Goal: Information Seeking & Learning: Learn about a topic

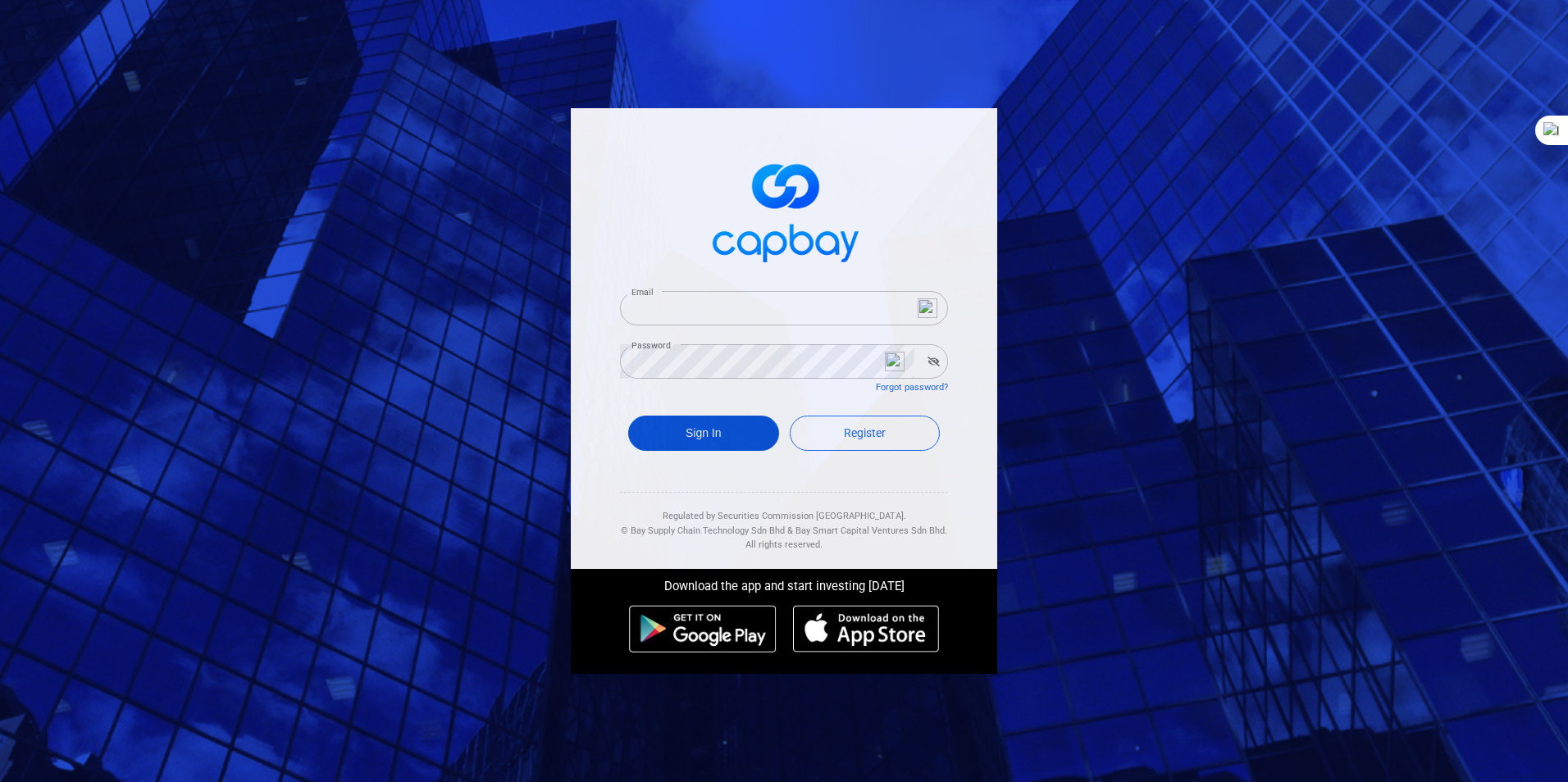
type input "[EMAIL_ADDRESS][DOMAIN_NAME]"
click at [711, 430] on button "Sign In" at bounding box center [703, 433] width 151 height 35
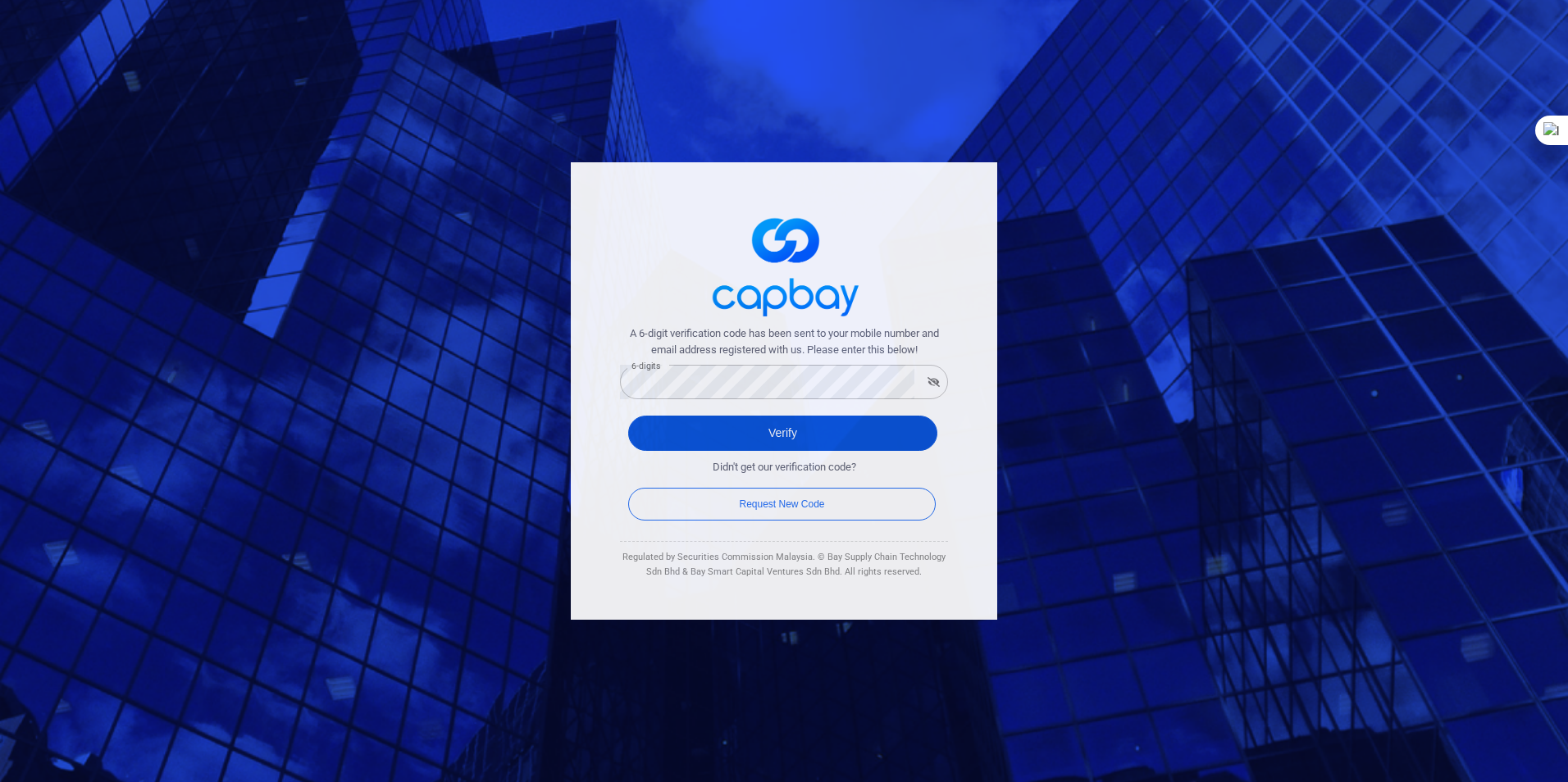
click at [778, 425] on button "Verify" at bounding box center [782, 433] width 309 height 35
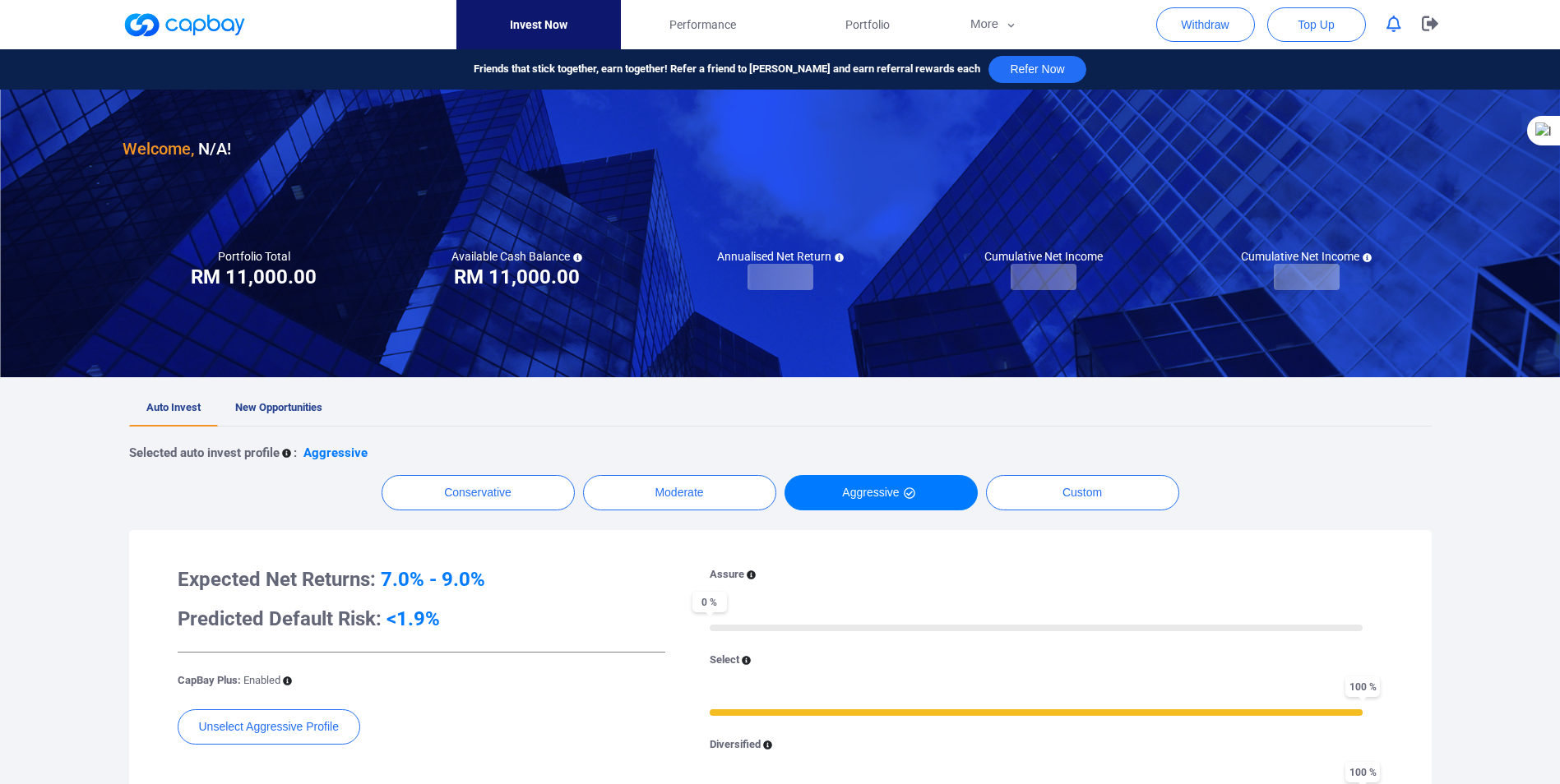
checkbox input "true"
click at [279, 409] on span "New Opportunities" at bounding box center [279, 407] width 87 height 12
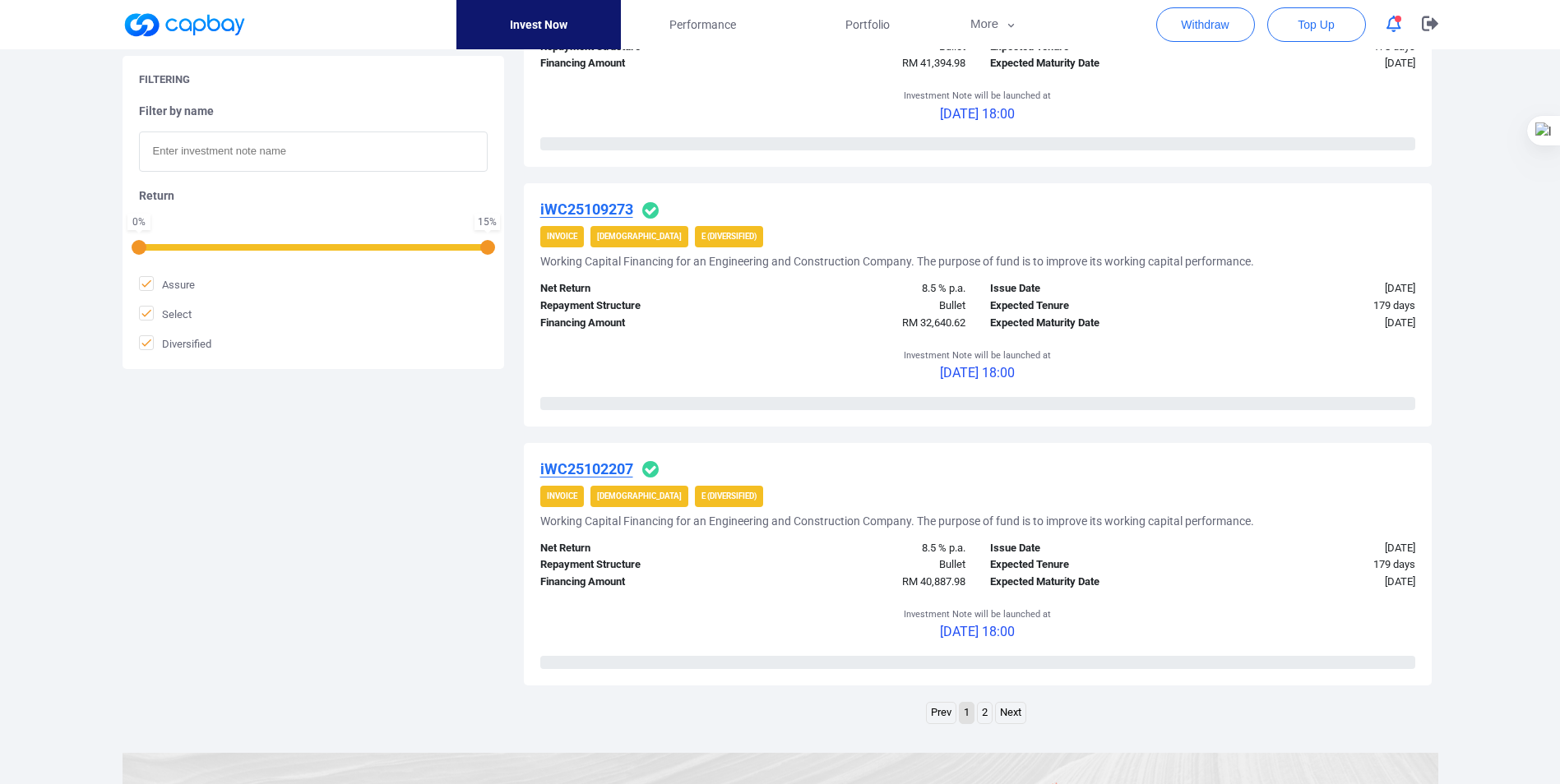
scroll to position [2548, 0]
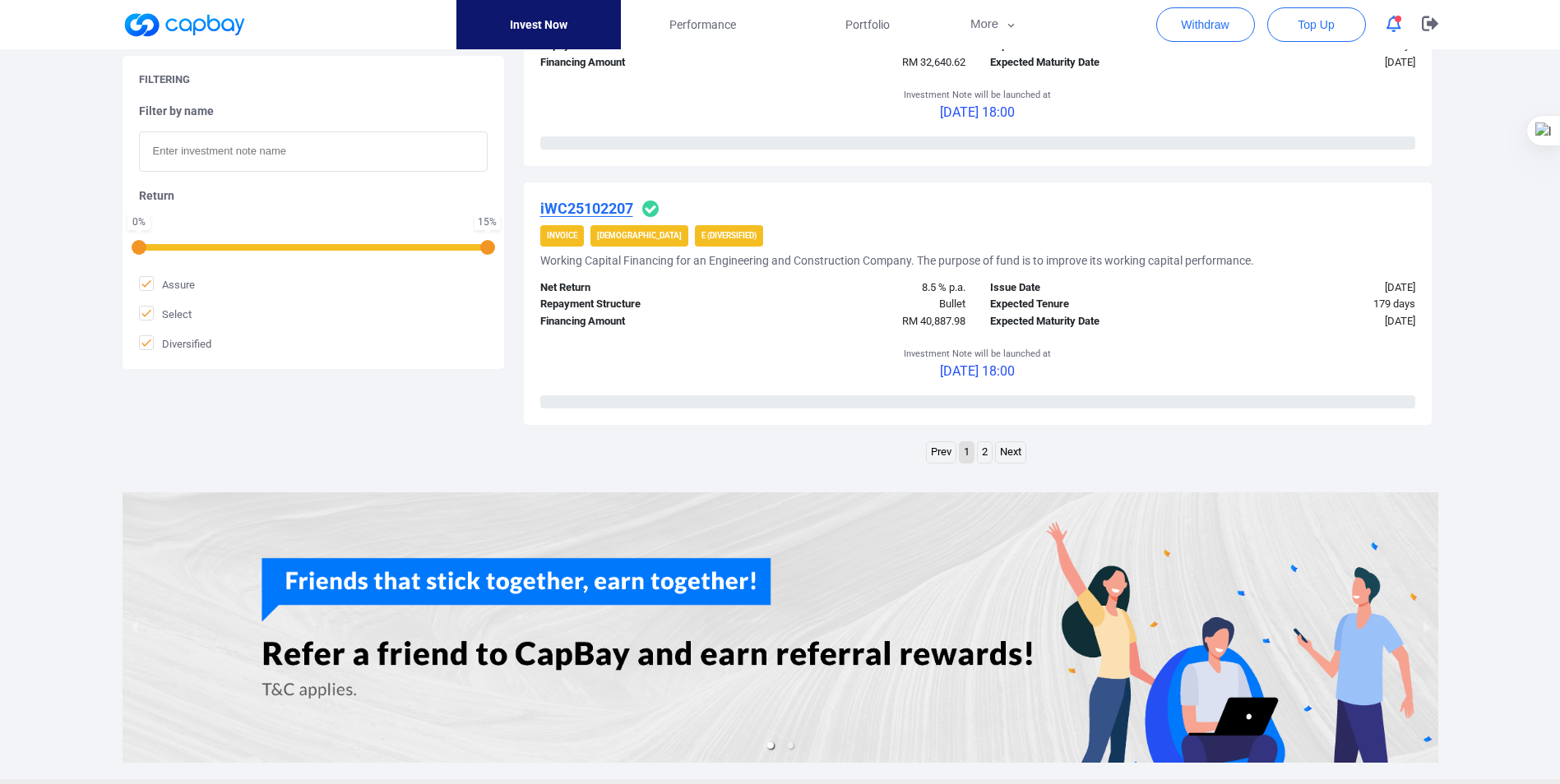
click at [1017, 450] on link "Next" at bounding box center [1010, 453] width 29 height 21
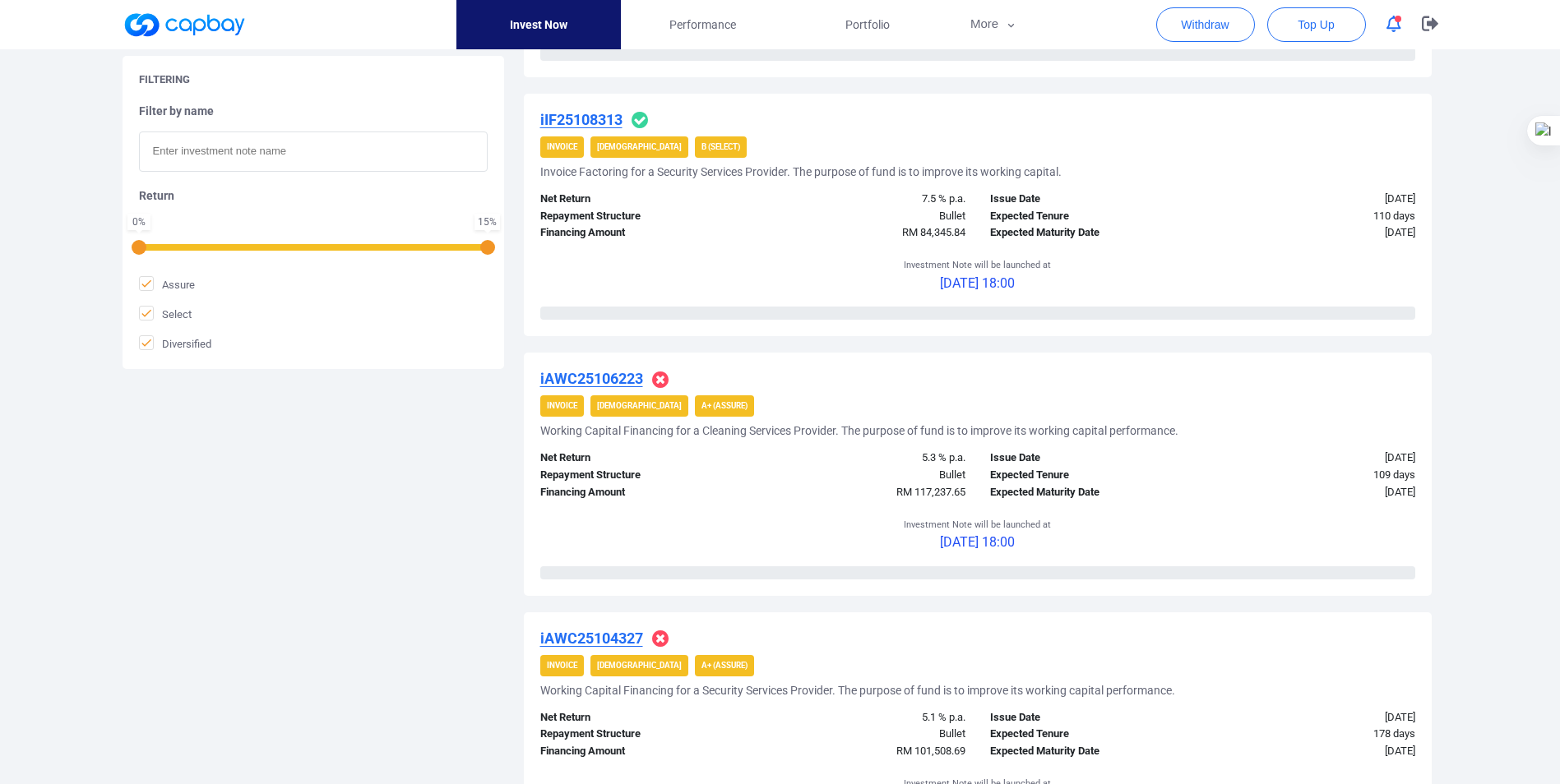
scroll to position [2384, 0]
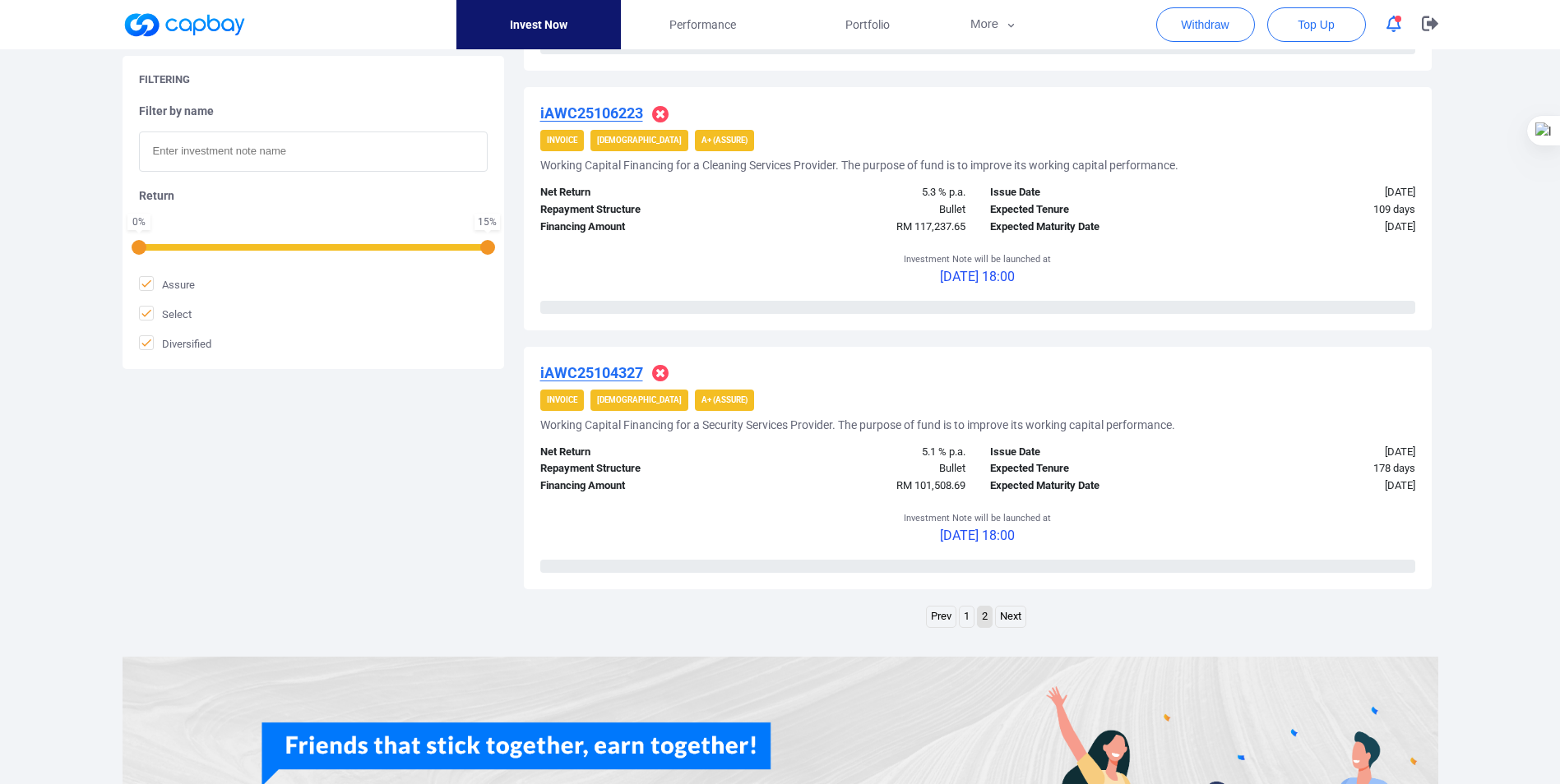
click at [939, 617] on link "Prev" at bounding box center [940, 617] width 28 height 21
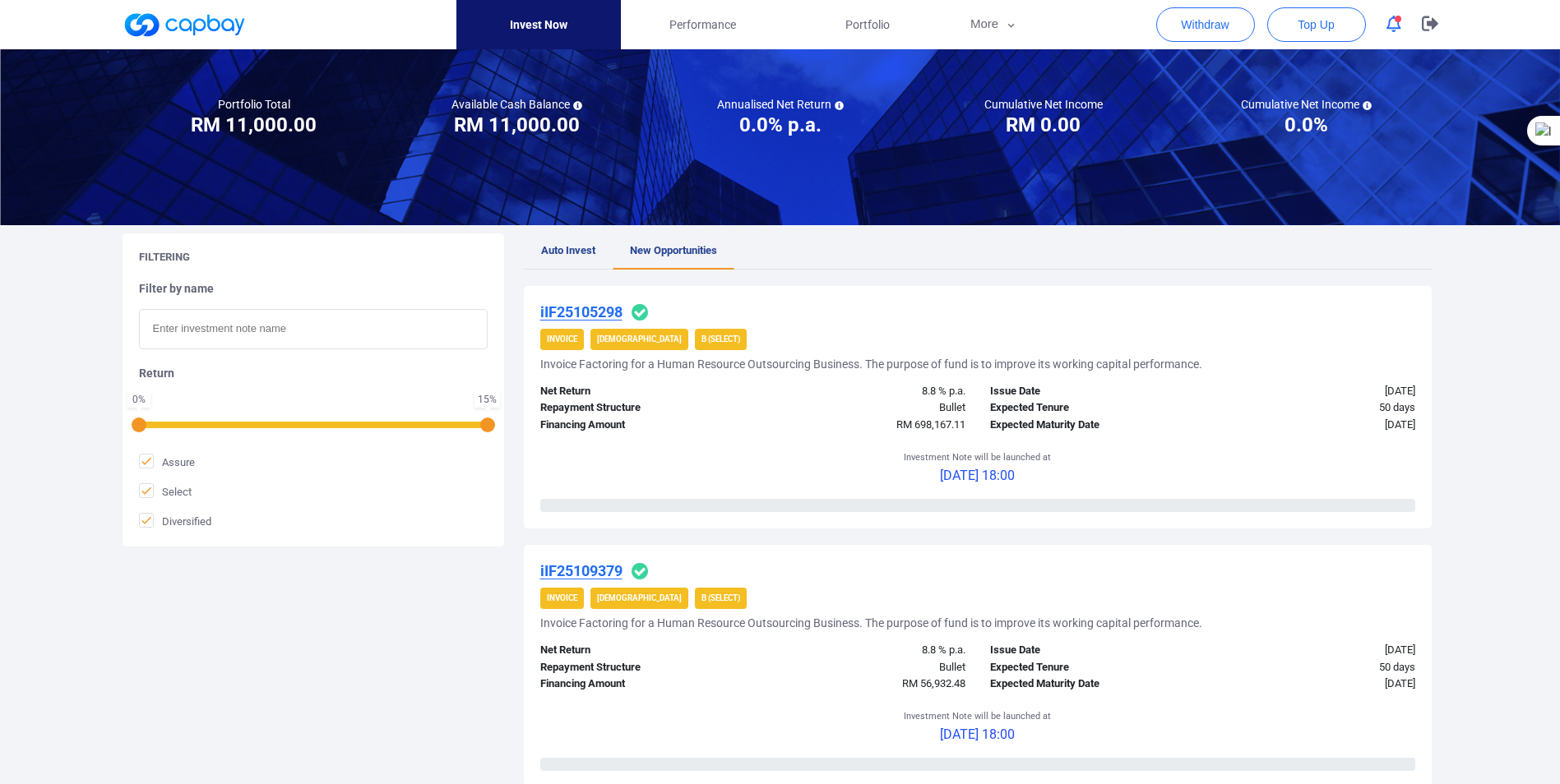
scroll to position [165, 0]
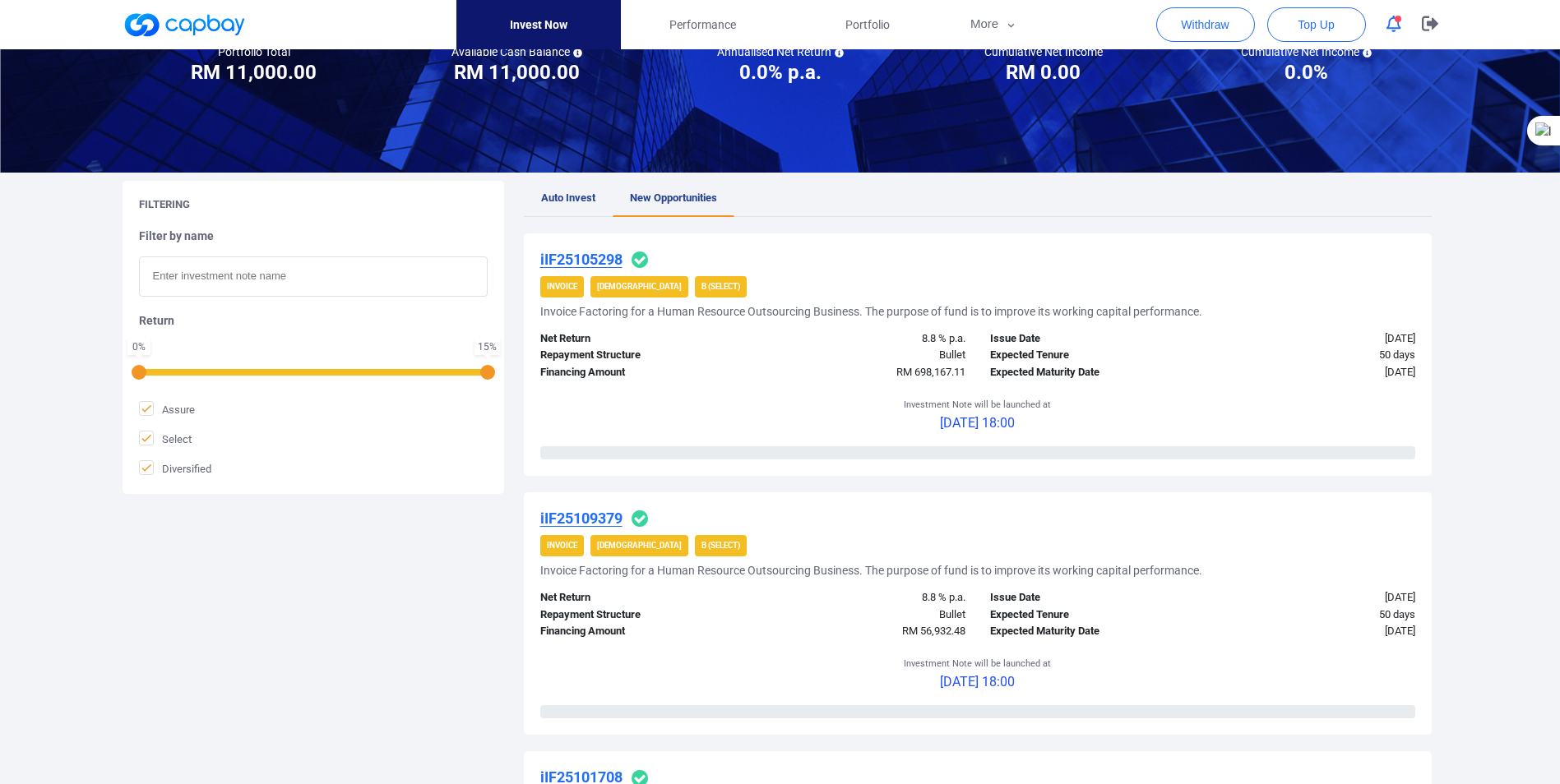
click at [581, 256] on u "iIF25105298" at bounding box center [581, 260] width 82 height 17
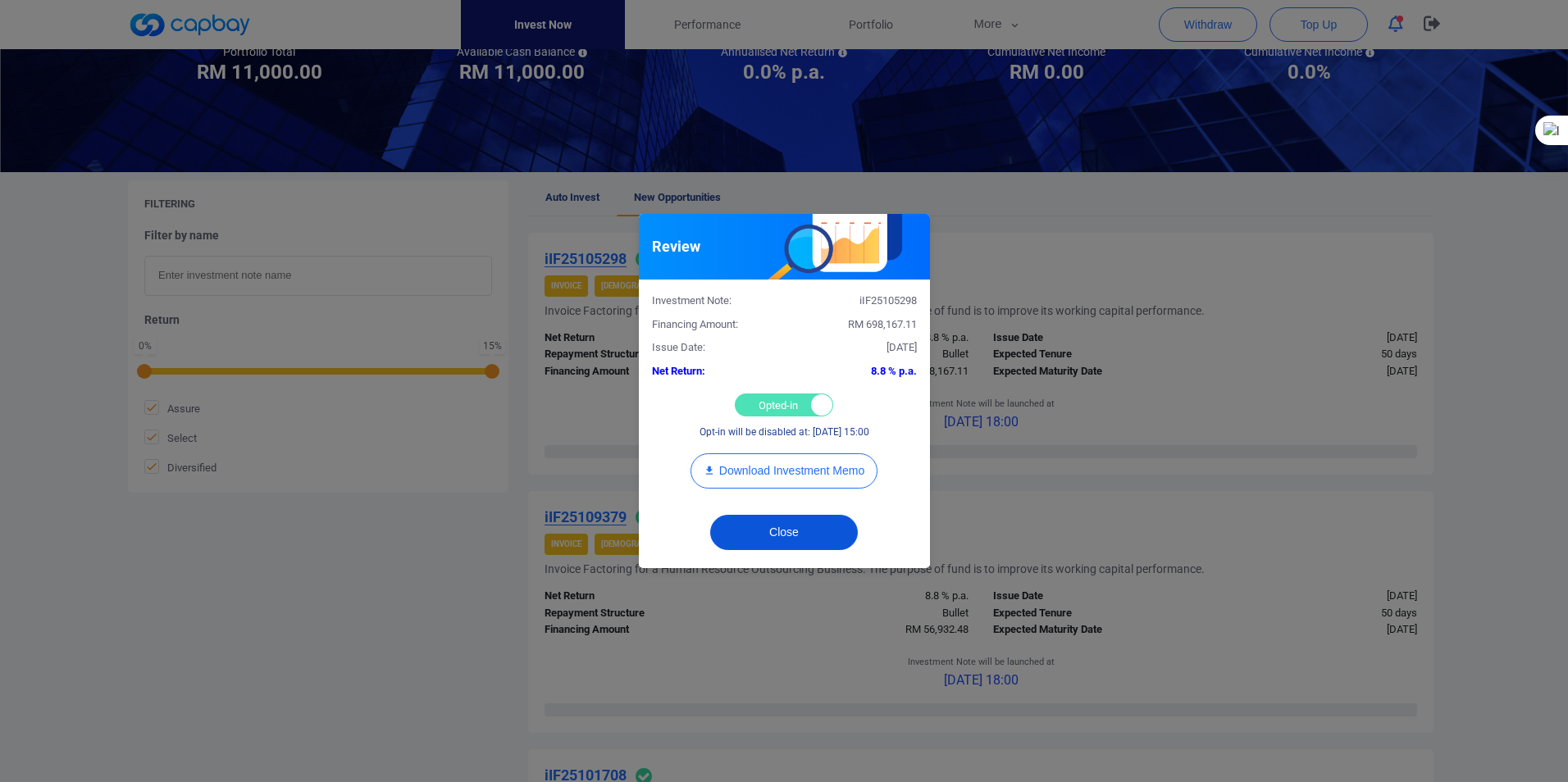
click at [778, 533] on button "Close" at bounding box center [784, 533] width 148 height 35
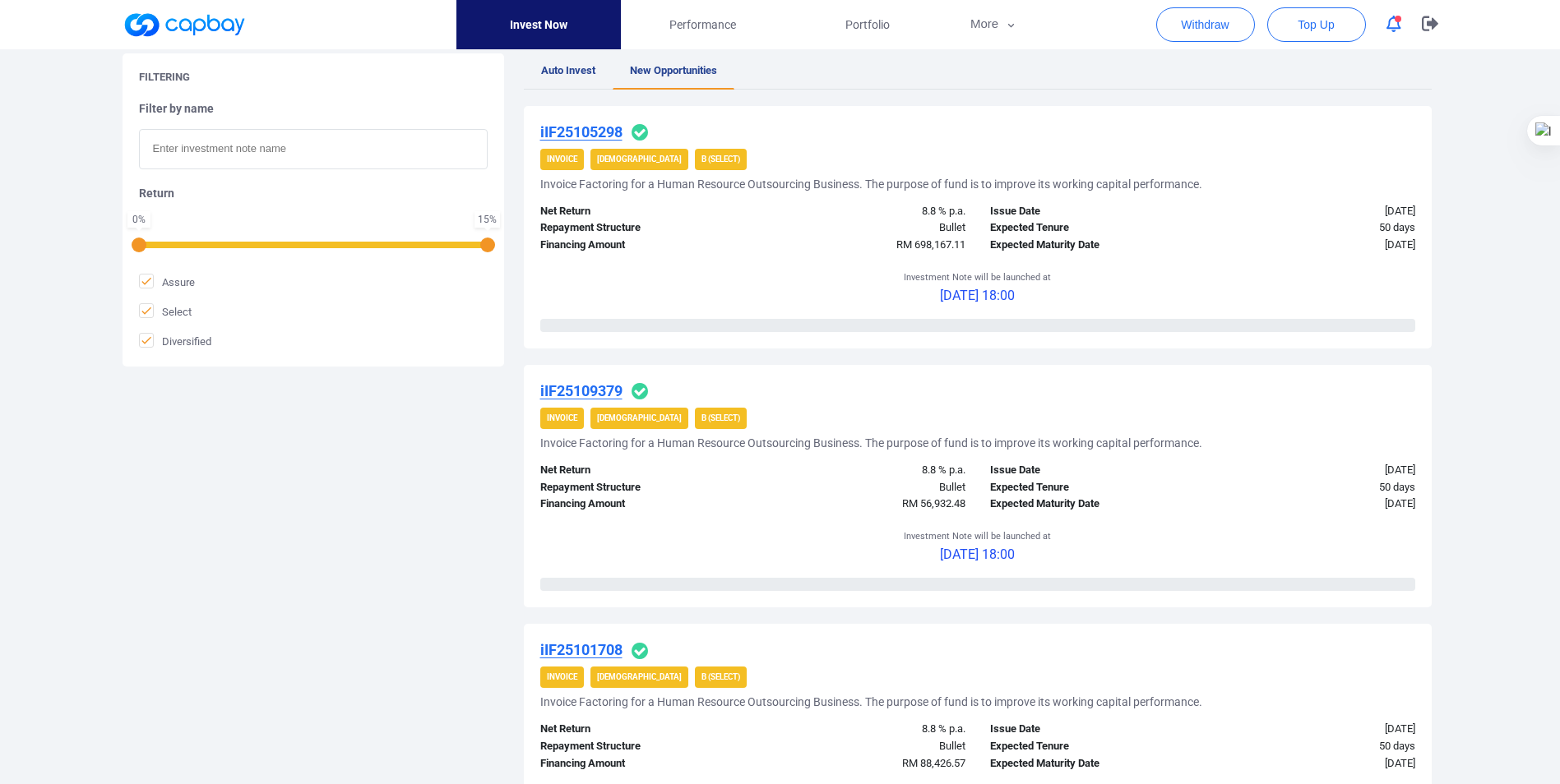
scroll to position [329, 0]
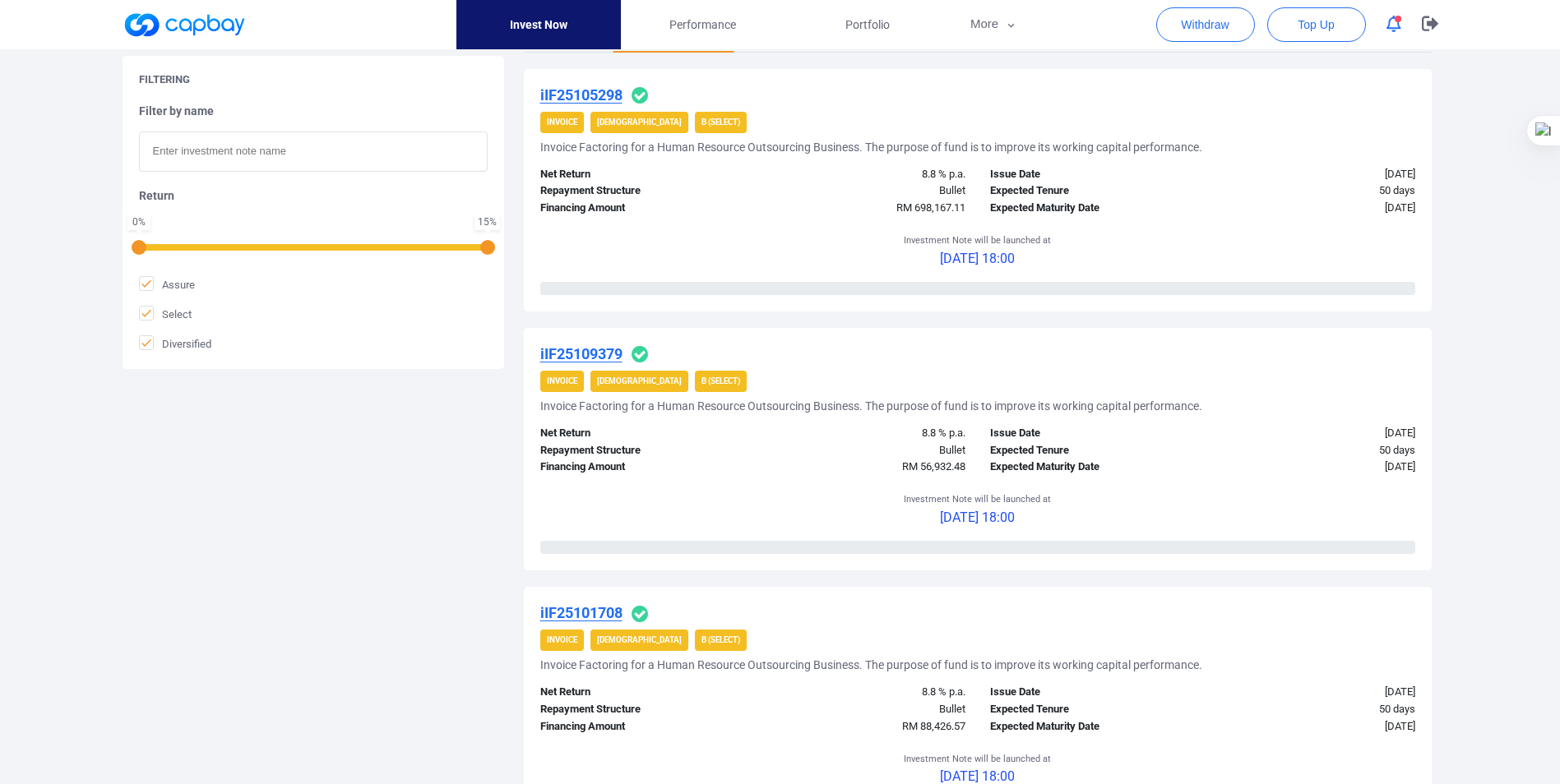
click at [573, 354] on u "iIF25109379" at bounding box center [581, 354] width 82 height 17
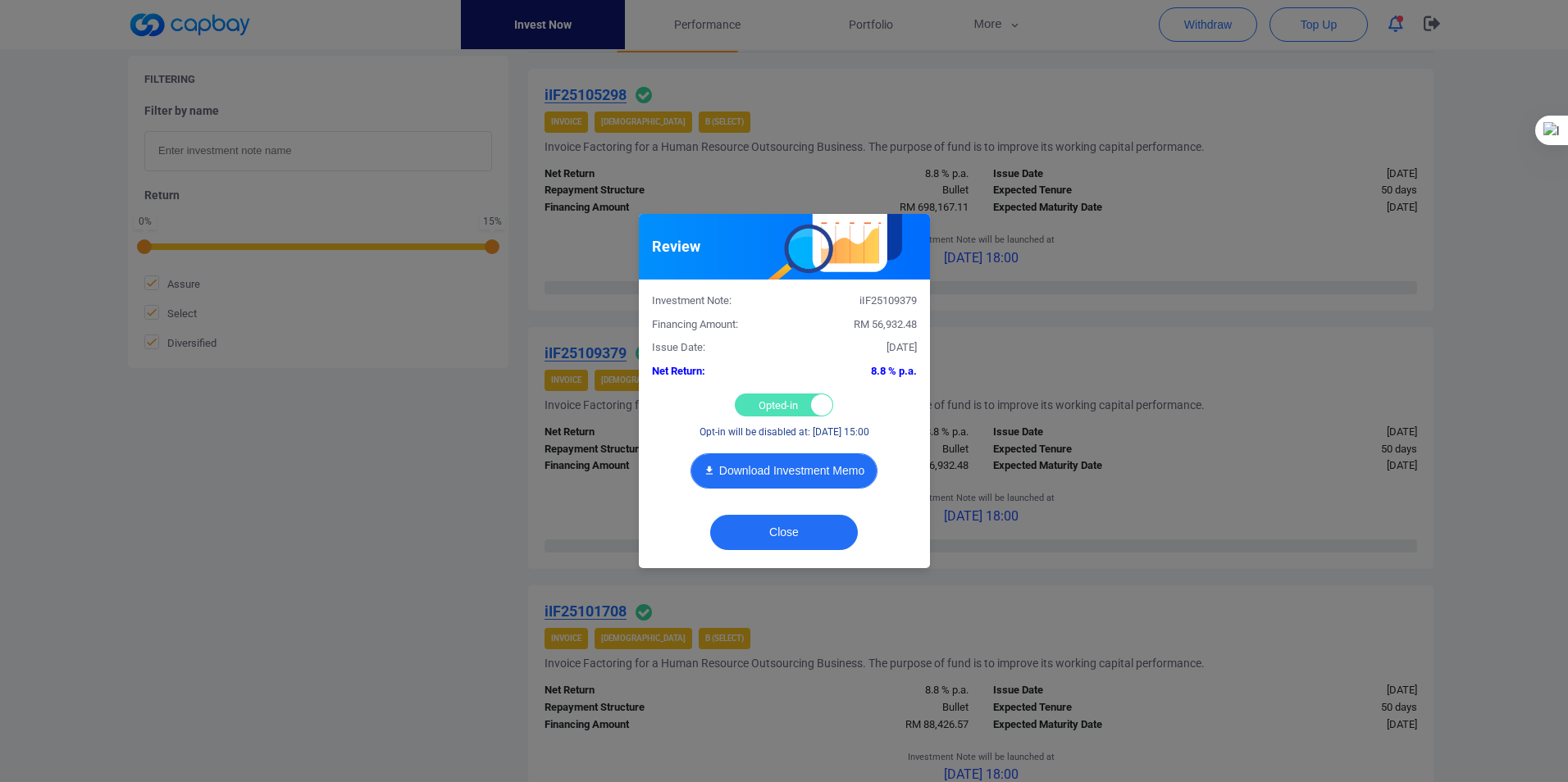
click at [796, 473] on button "Download Investment Memo" at bounding box center [783, 471] width 187 height 35
click at [778, 405] on div "Opted-in Opted-out" at bounding box center [784, 404] width 98 height 23
click at [782, 407] on div "Opted-in Opted-out" at bounding box center [784, 404] width 98 height 23
checkbox input "true"
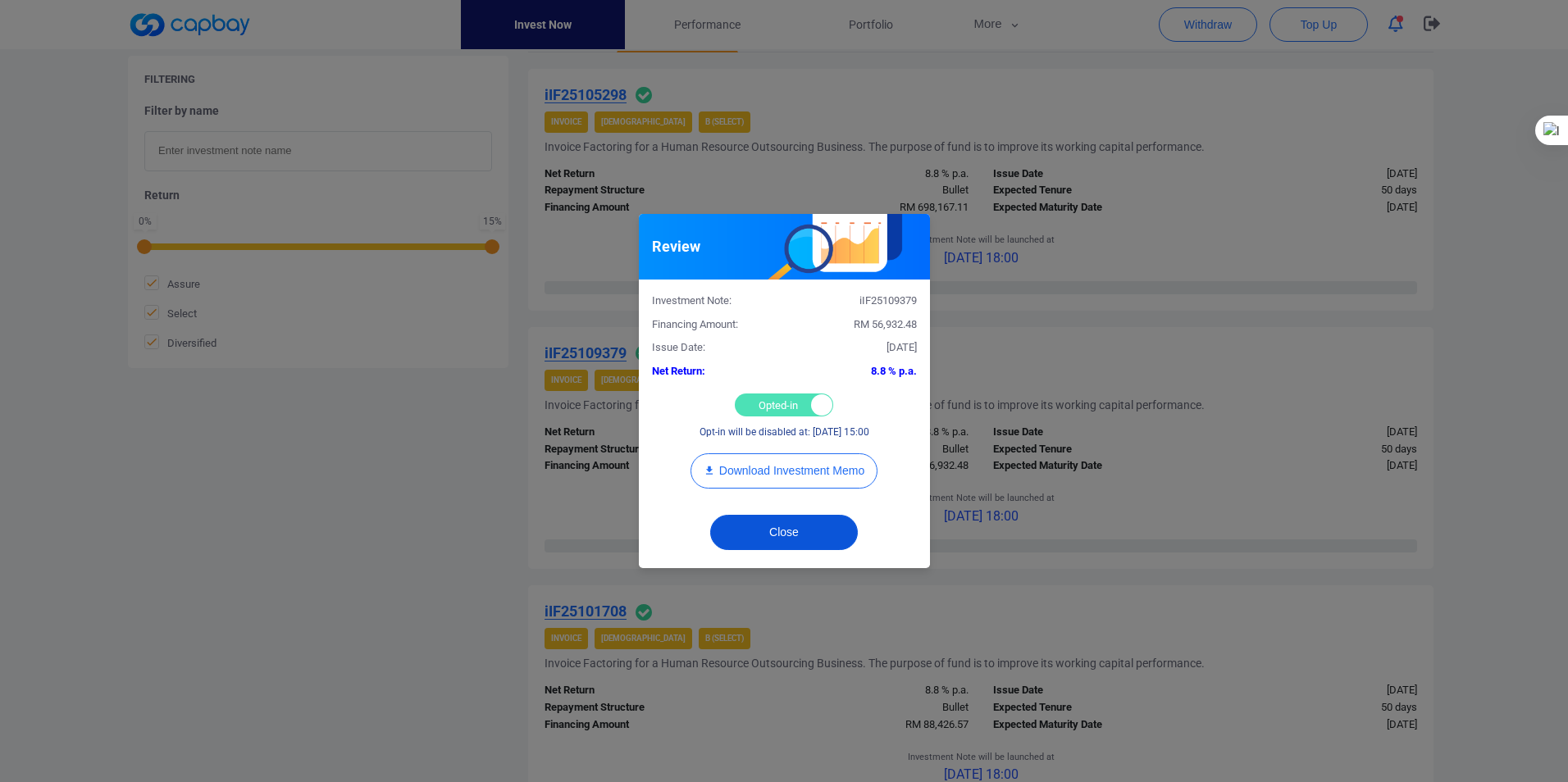
click at [795, 534] on button "Close" at bounding box center [784, 533] width 148 height 35
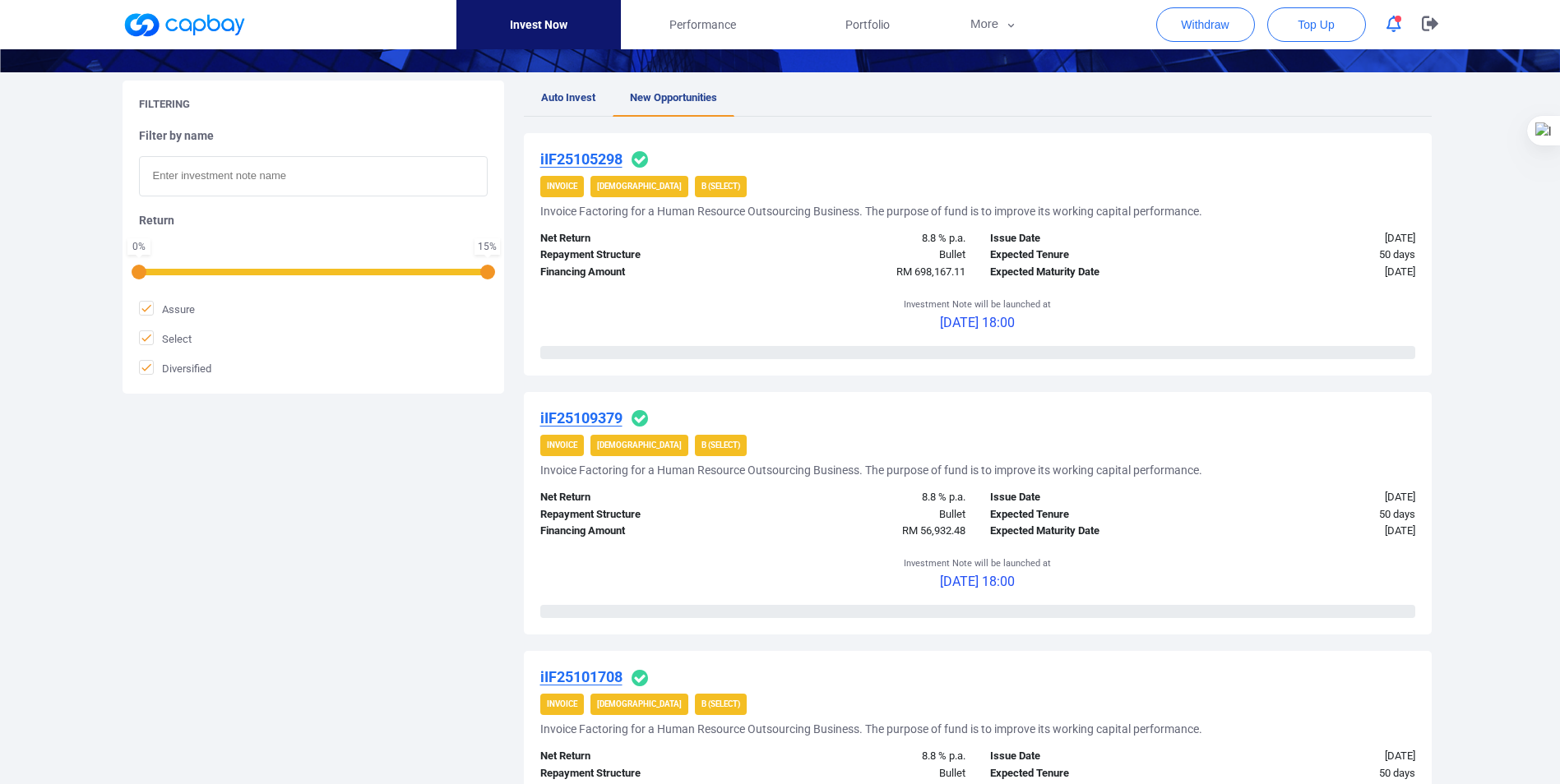
scroll to position [82, 0]
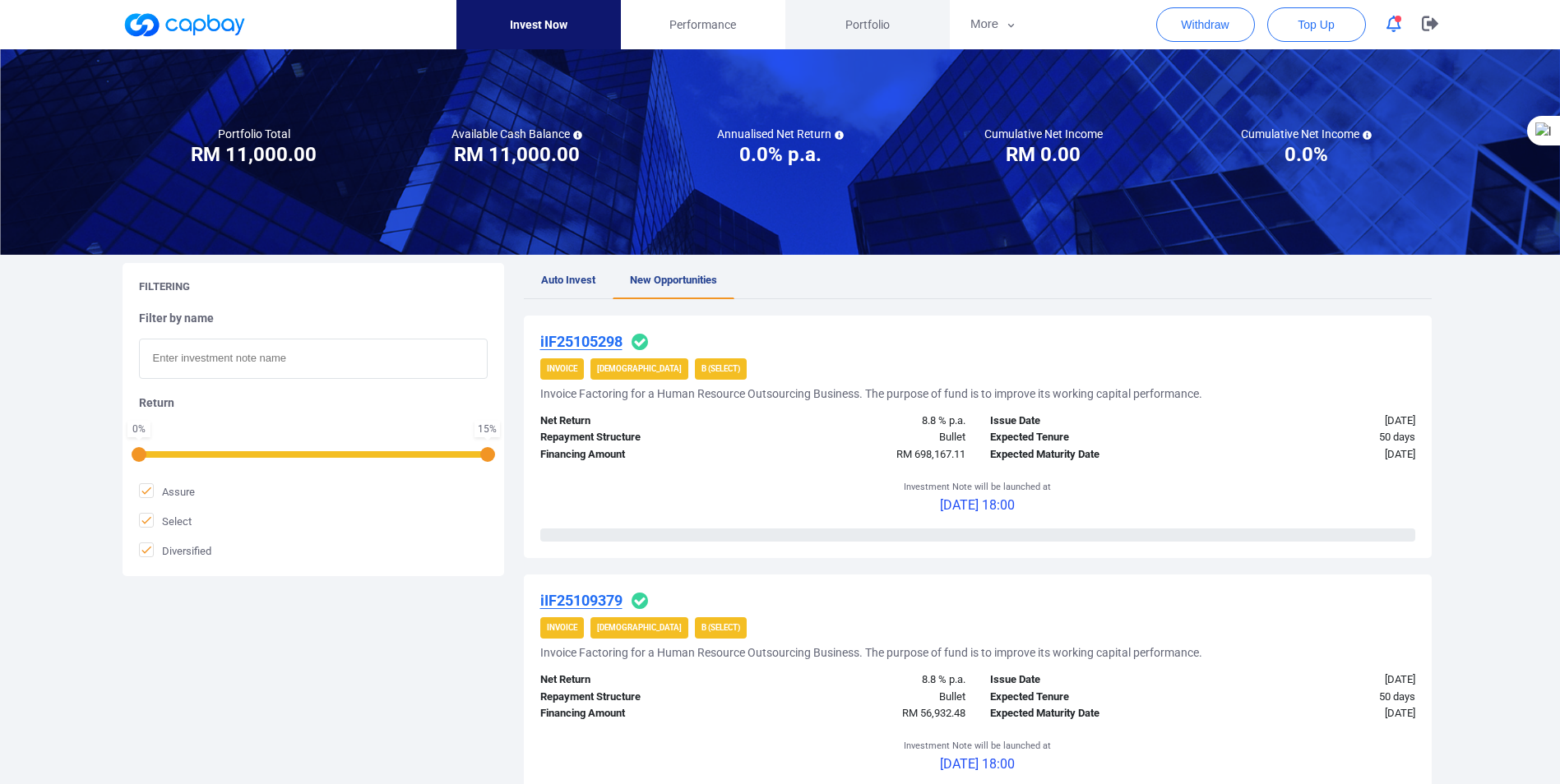
click at [863, 25] on span "Portfolio" at bounding box center [867, 24] width 44 height 18
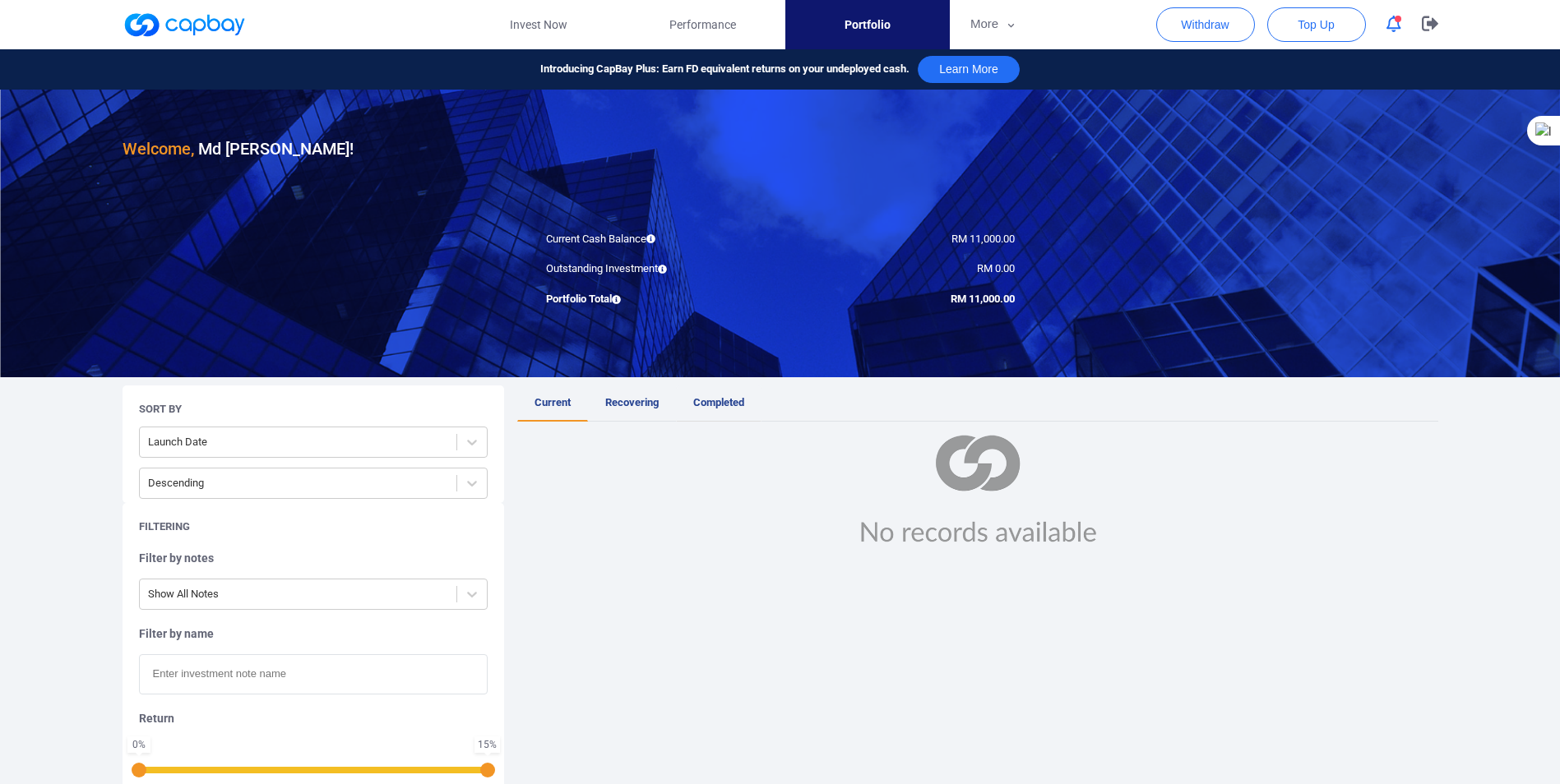
click at [726, 399] on span "Completed" at bounding box center [718, 402] width 51 height 12
click at [546, 403] on span "Current" at bounding box center [552, 402] width 36 height 12
click at [692, 27] on span "Performance" at bounding box center [702, 24] width 66 height 18
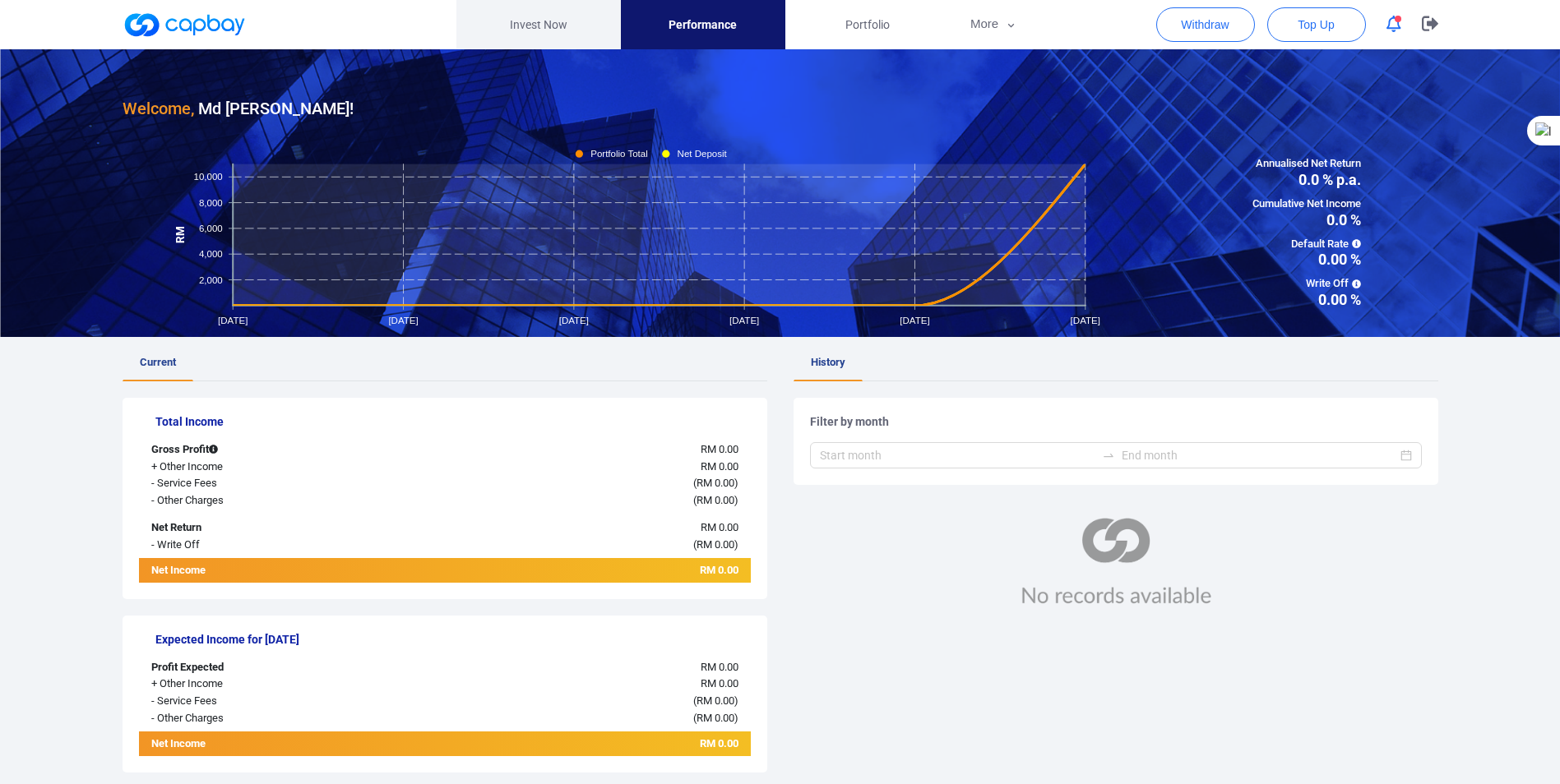
click at [545, 20] on link "Invest Now" at bounding box center [538, 24] width 165 height 49
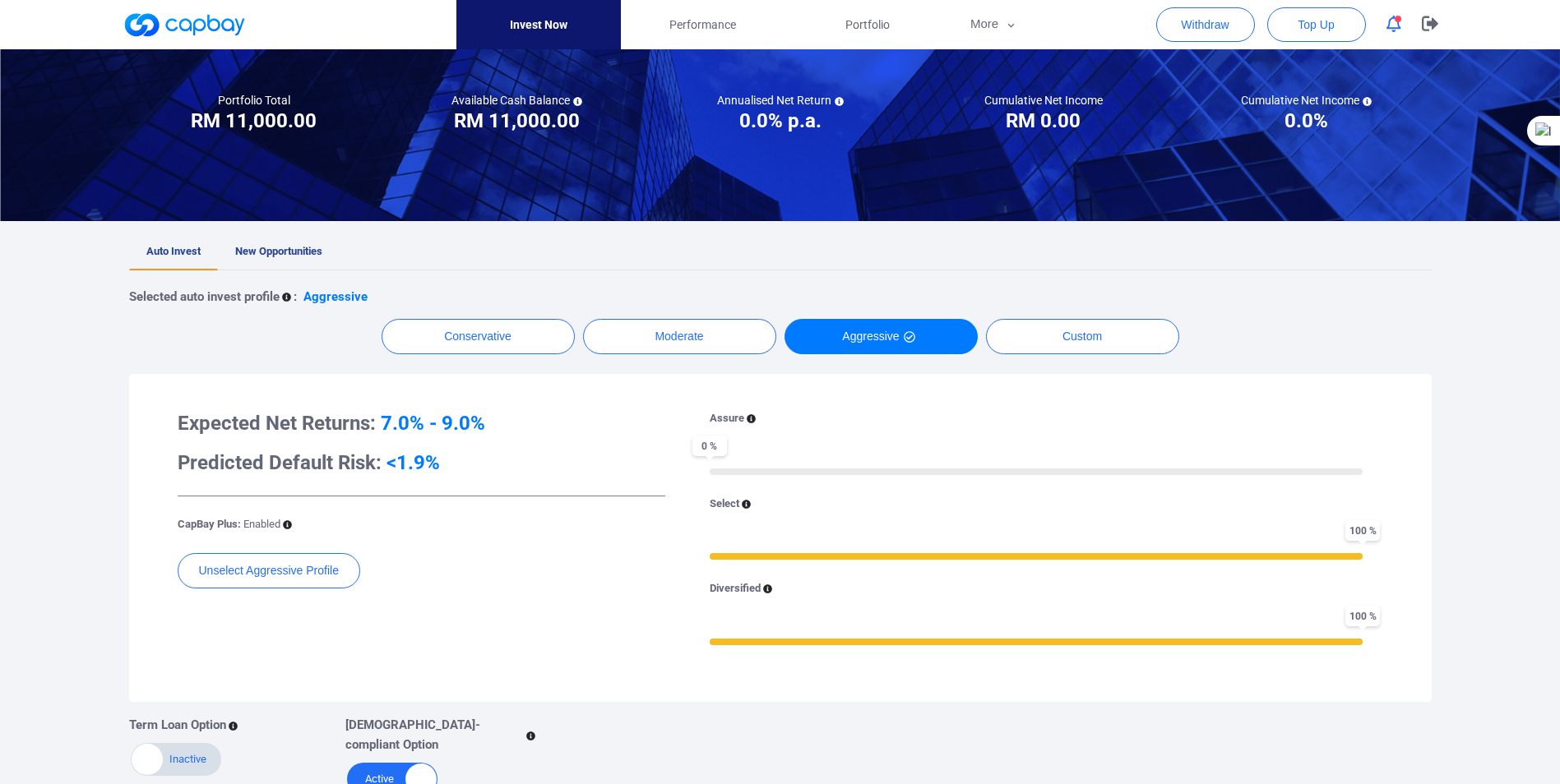
scroll to position [165, 0]
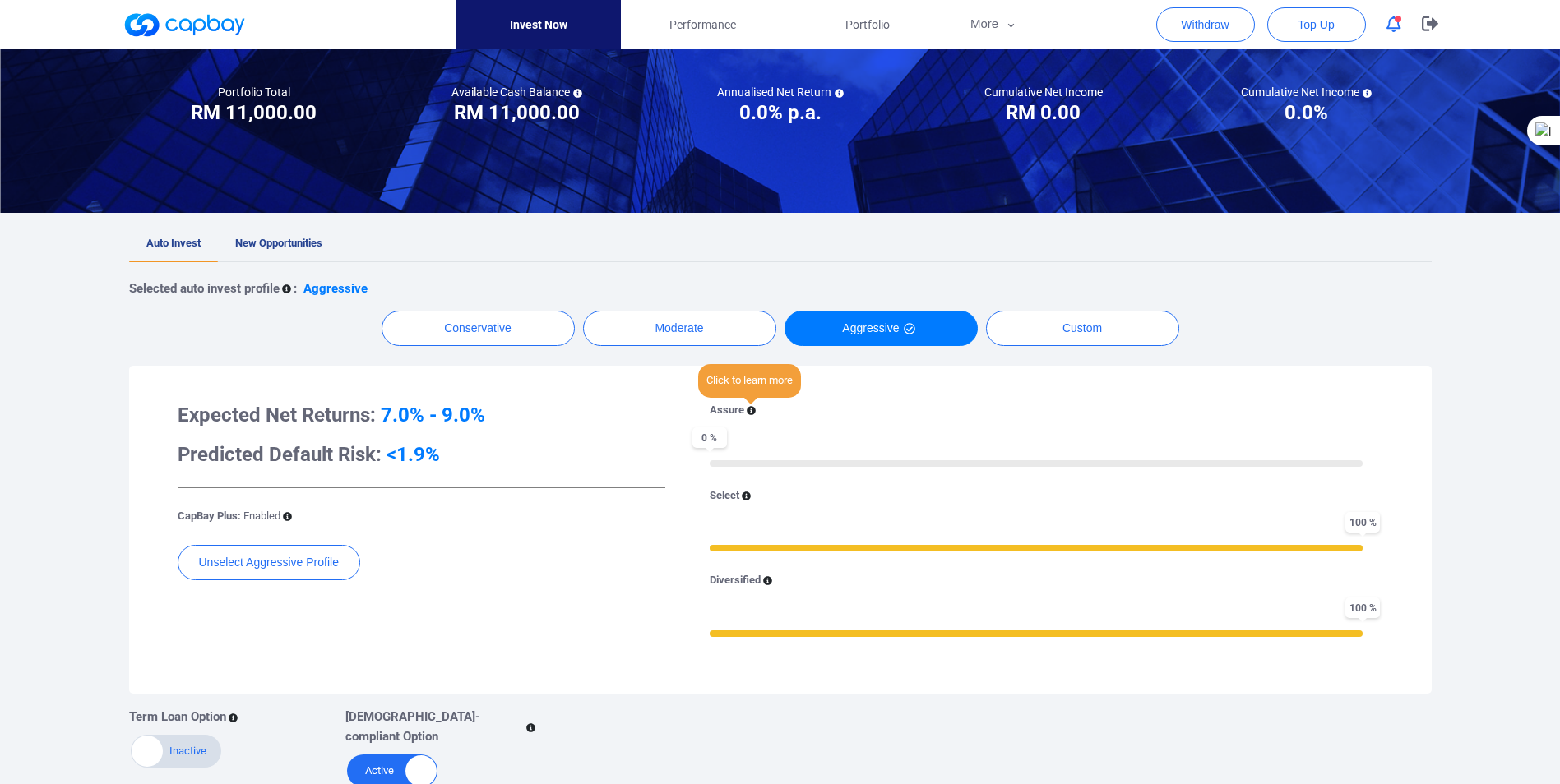
click at [750, 410] on icon at bounding box center [751, 411] width 9 height 9
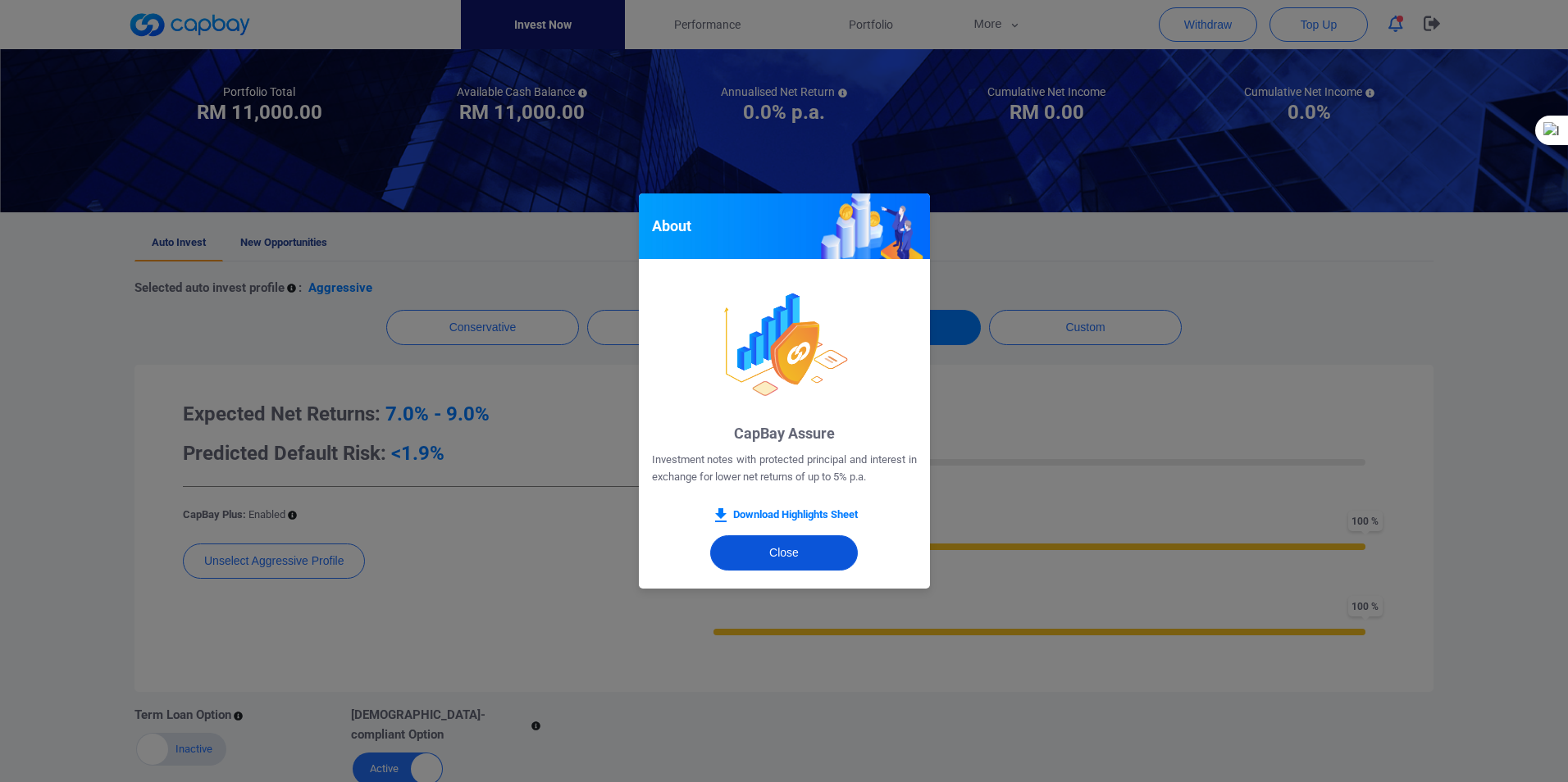
click at [778, 551] on button "Close" at bounding box center [784, 552] width 148 height 35
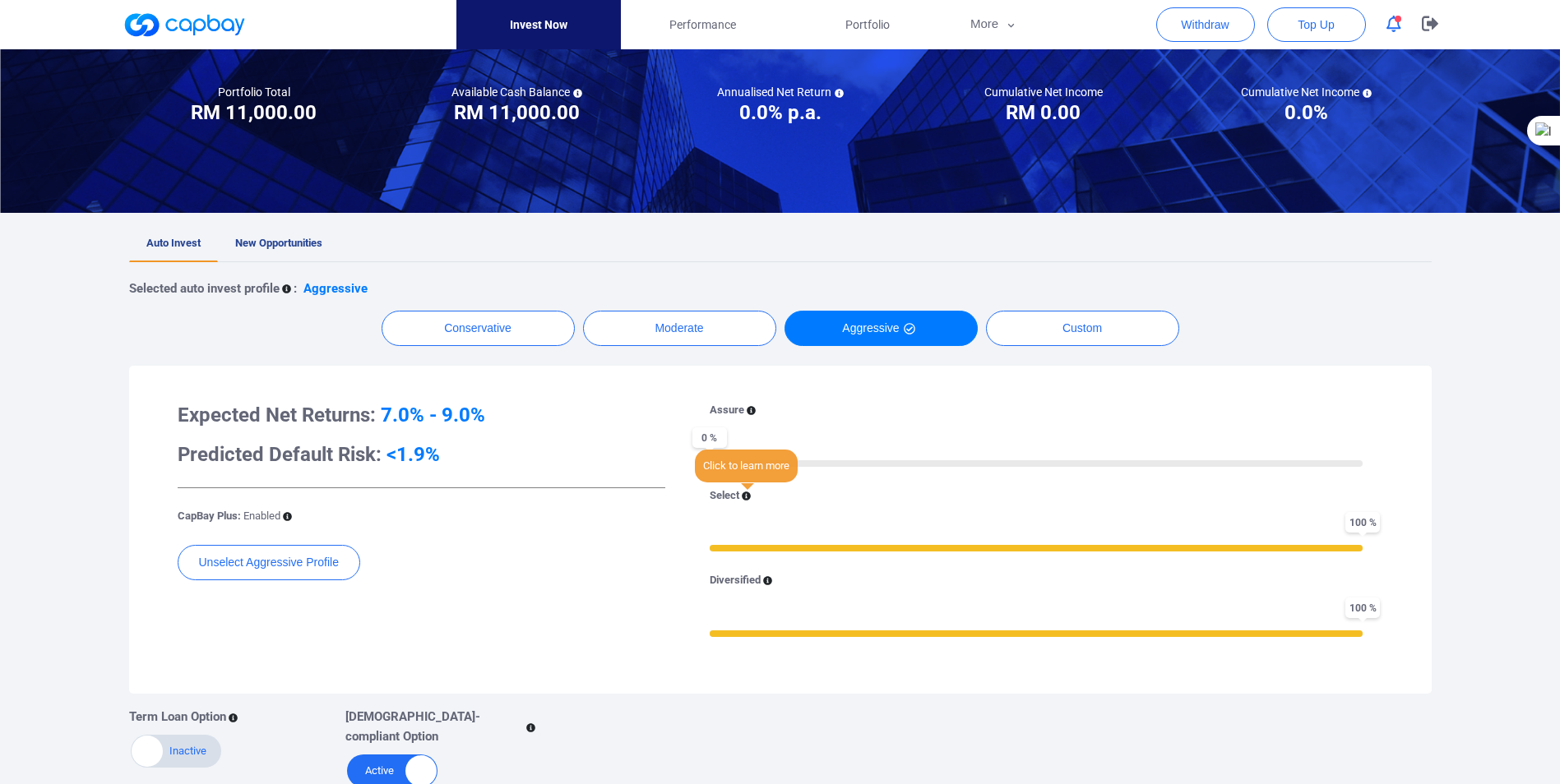
click at [745, 494] on icon at bounding box center [746, 496] width 9 height 9
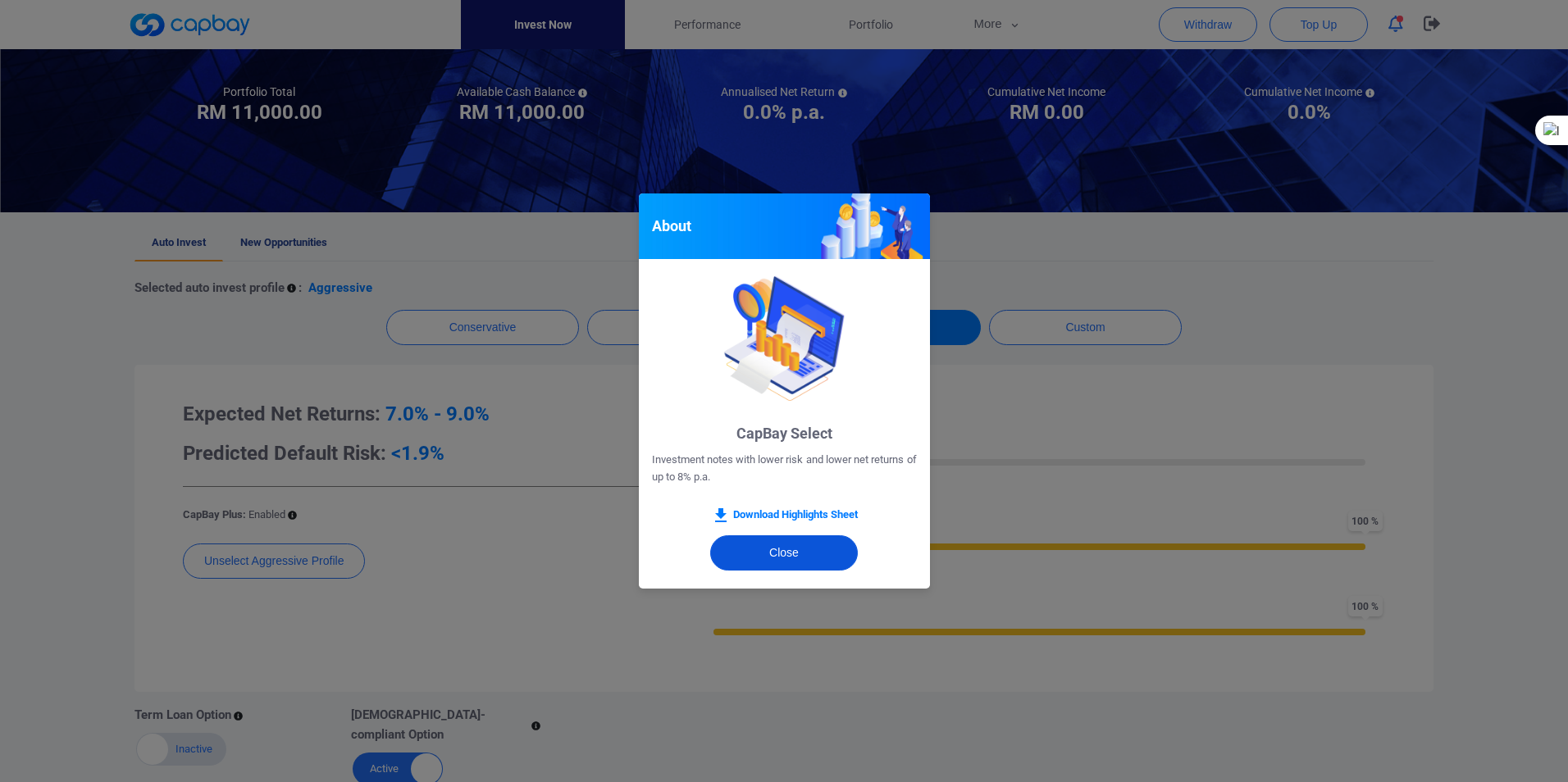
click at [804, 544] on button "Close" at bounding box center [784, 552] width 148 height 35
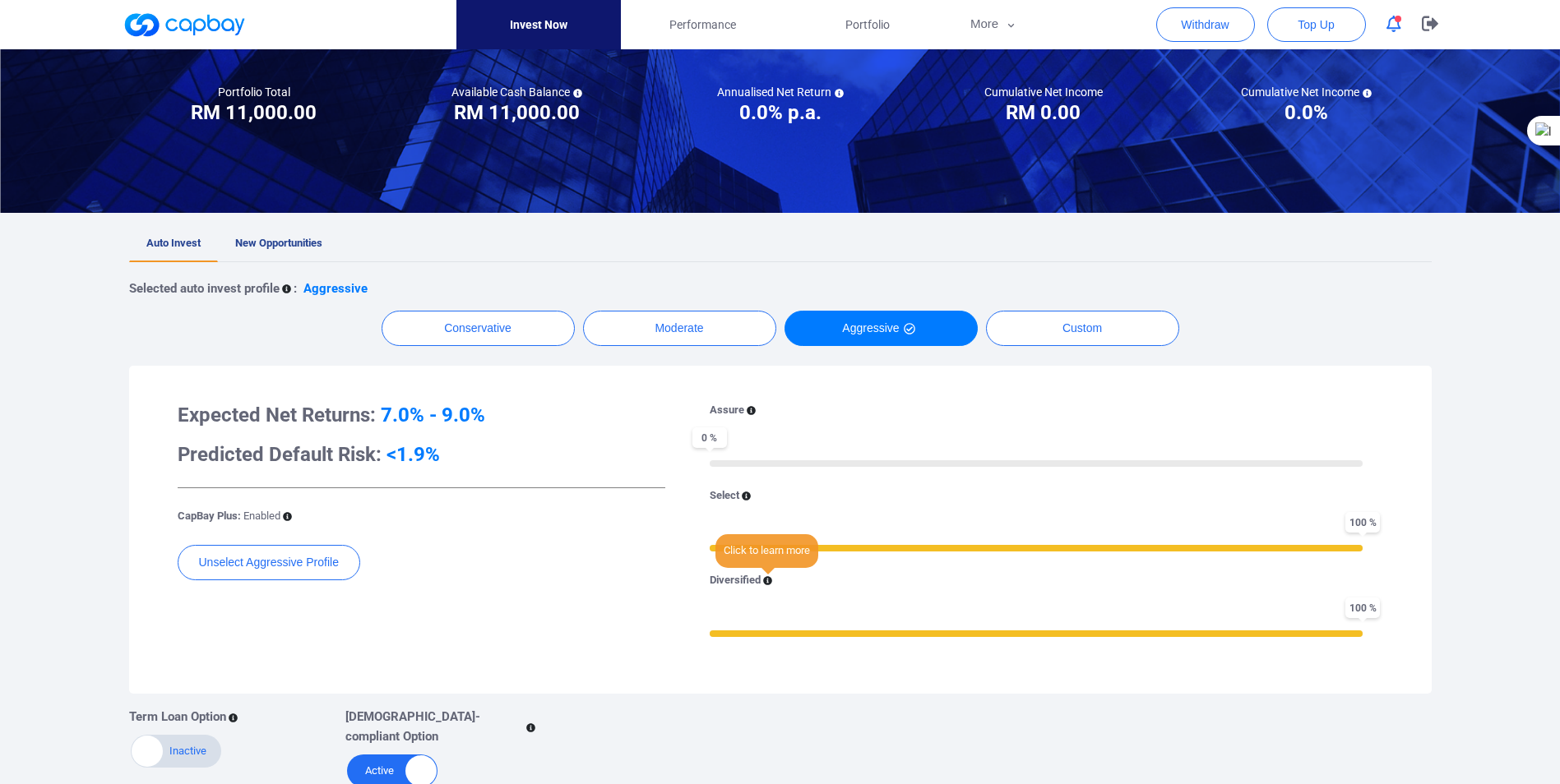
click at [766, 583] on icon at bounding box center [767, 581] width 9 height 9
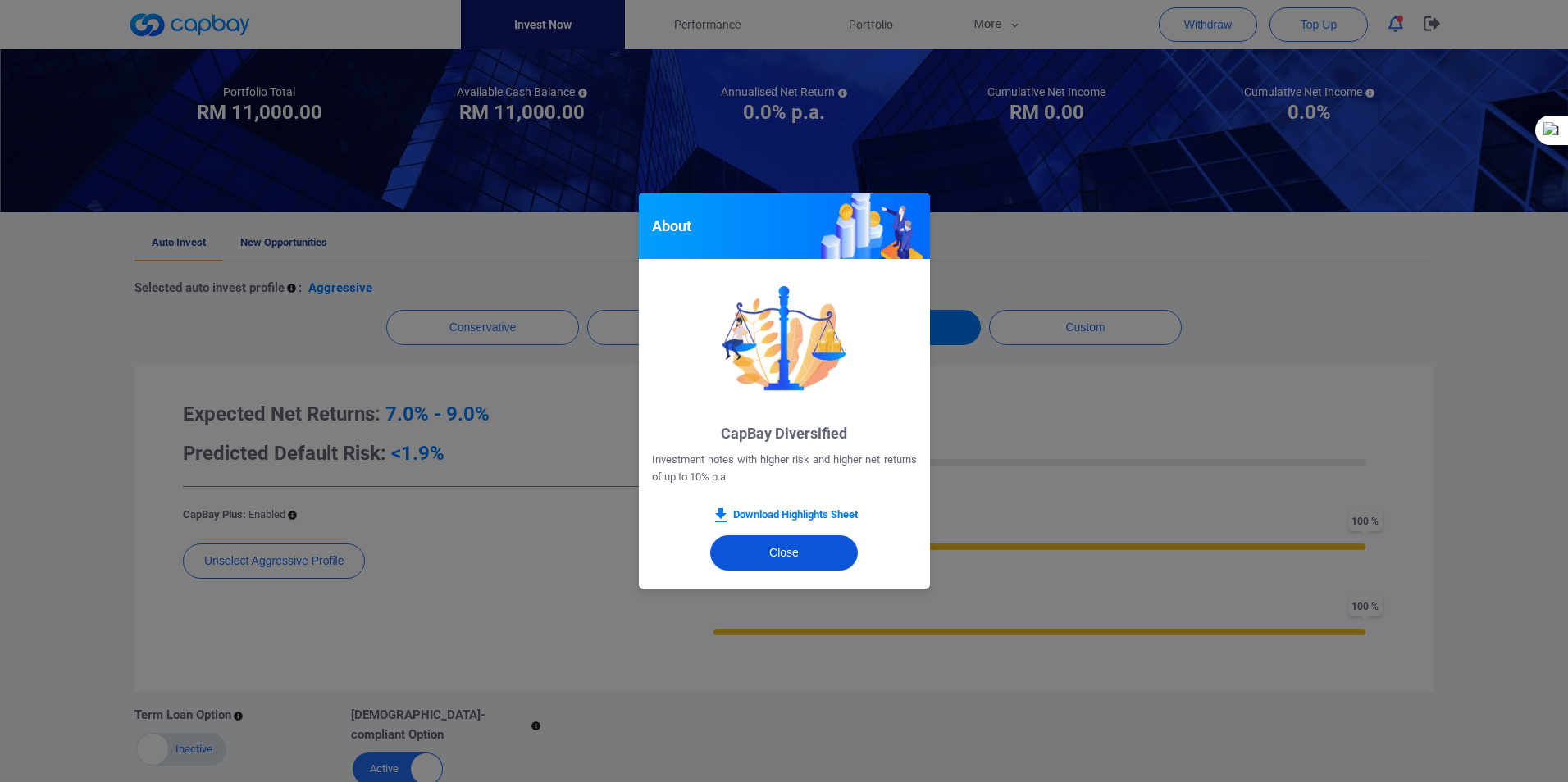
click at [784, 557] on button "Close" at bounding box center [784, 552] width 148 height 35
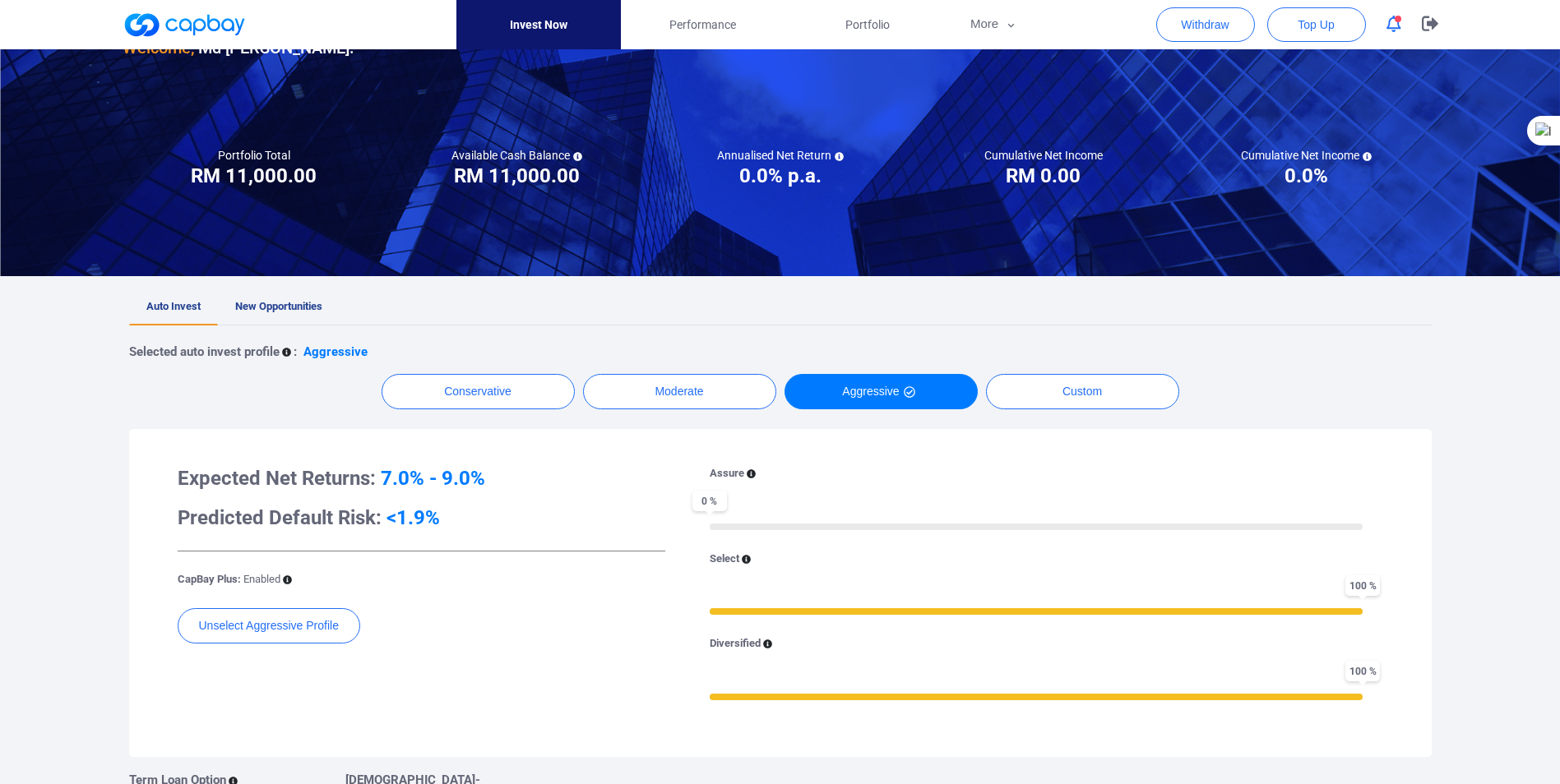
scroll to position [0, 0]
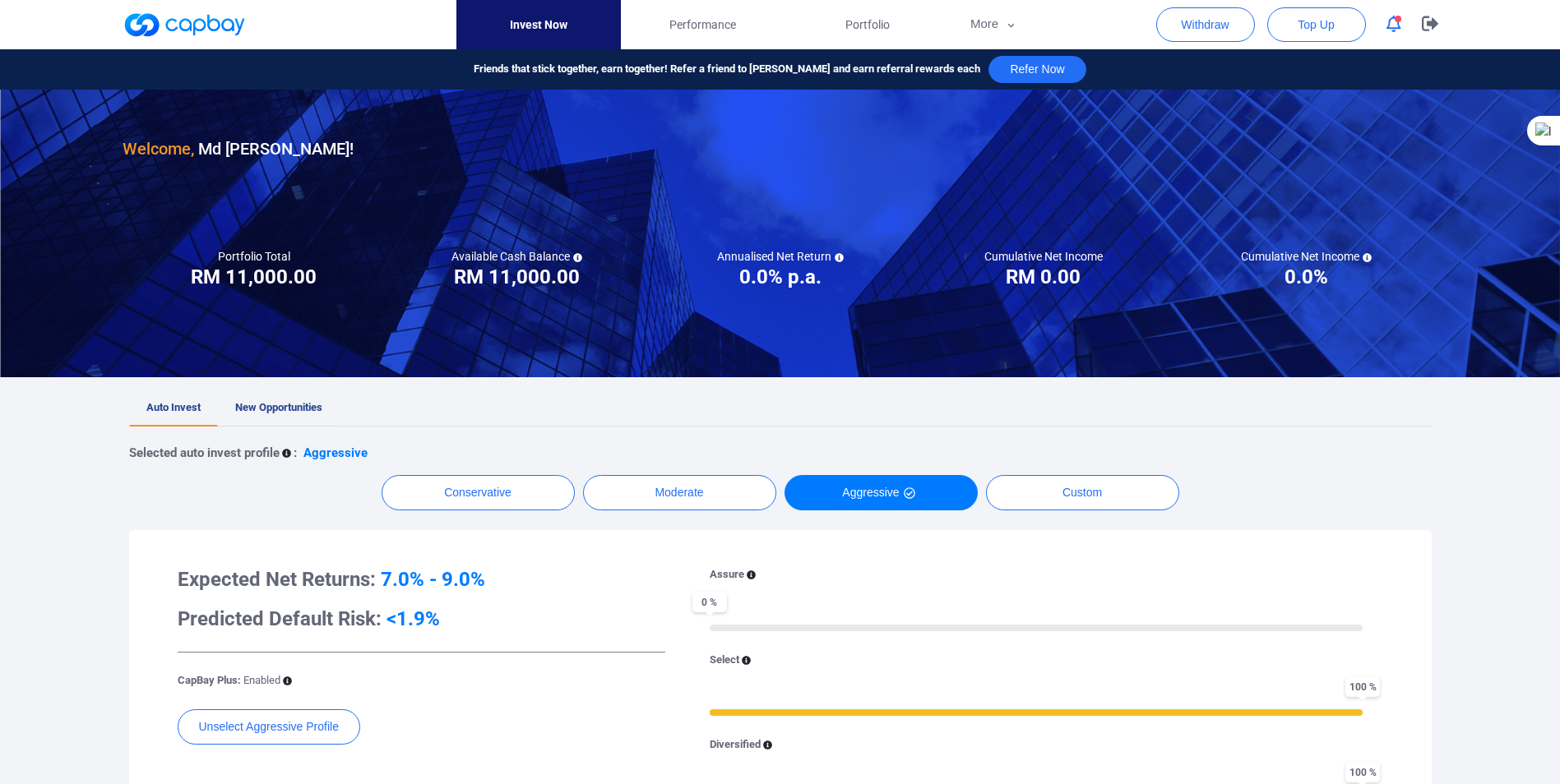
click at [276, 406] on span "New Opportunities" at bounding box center [279, 407] width 87 height 12
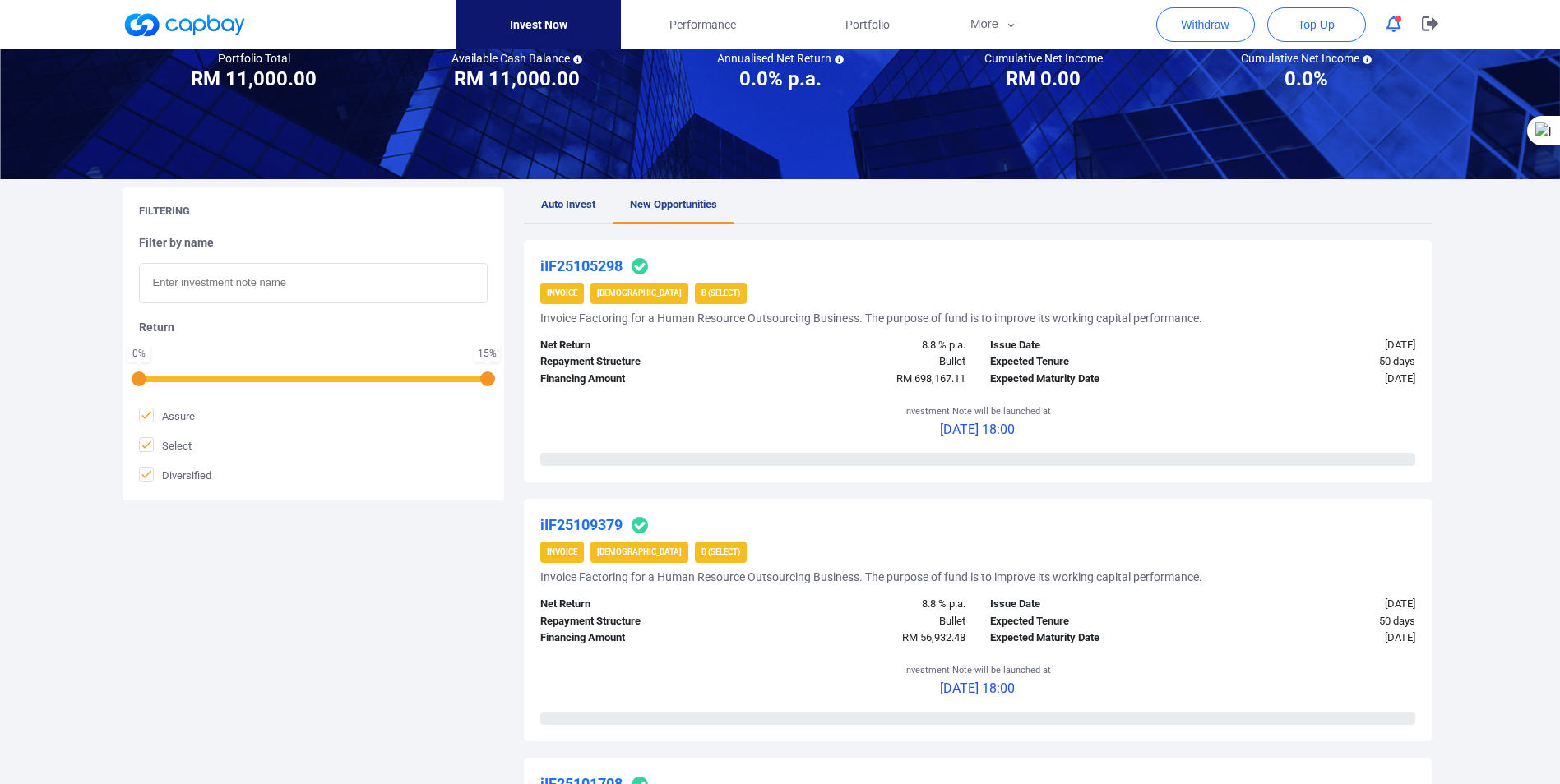
scroll to position [165, 0]
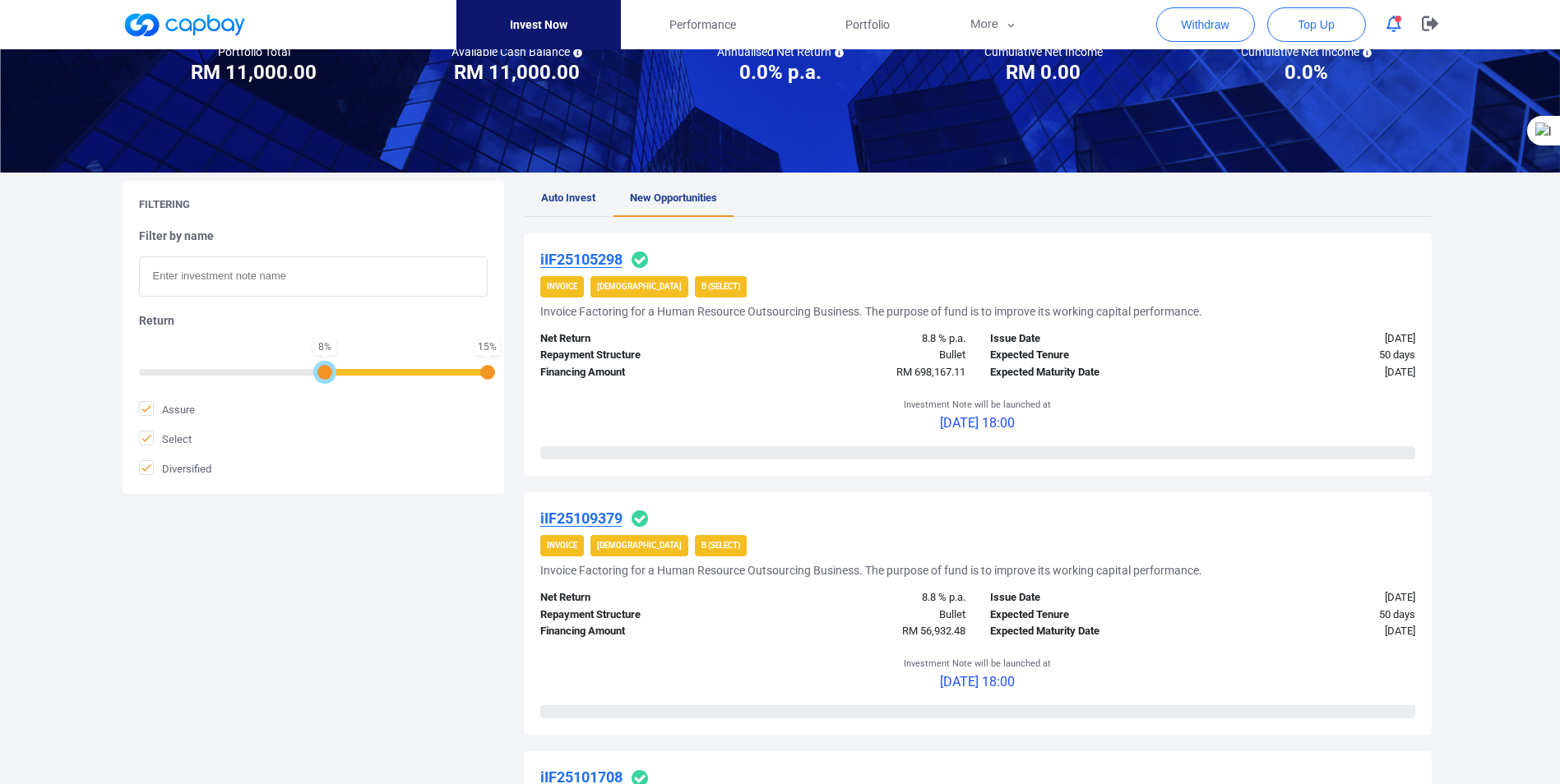
drag, startPoint x: 142, startPoint y: 376, endPoint x: 360, endPoint y: 450, distance: 230.2
click at [338, 377] on div "Filter by name Return 8 % 15 % Assure Select Diversified" at bounding box center [313, 353] width 349 height 248
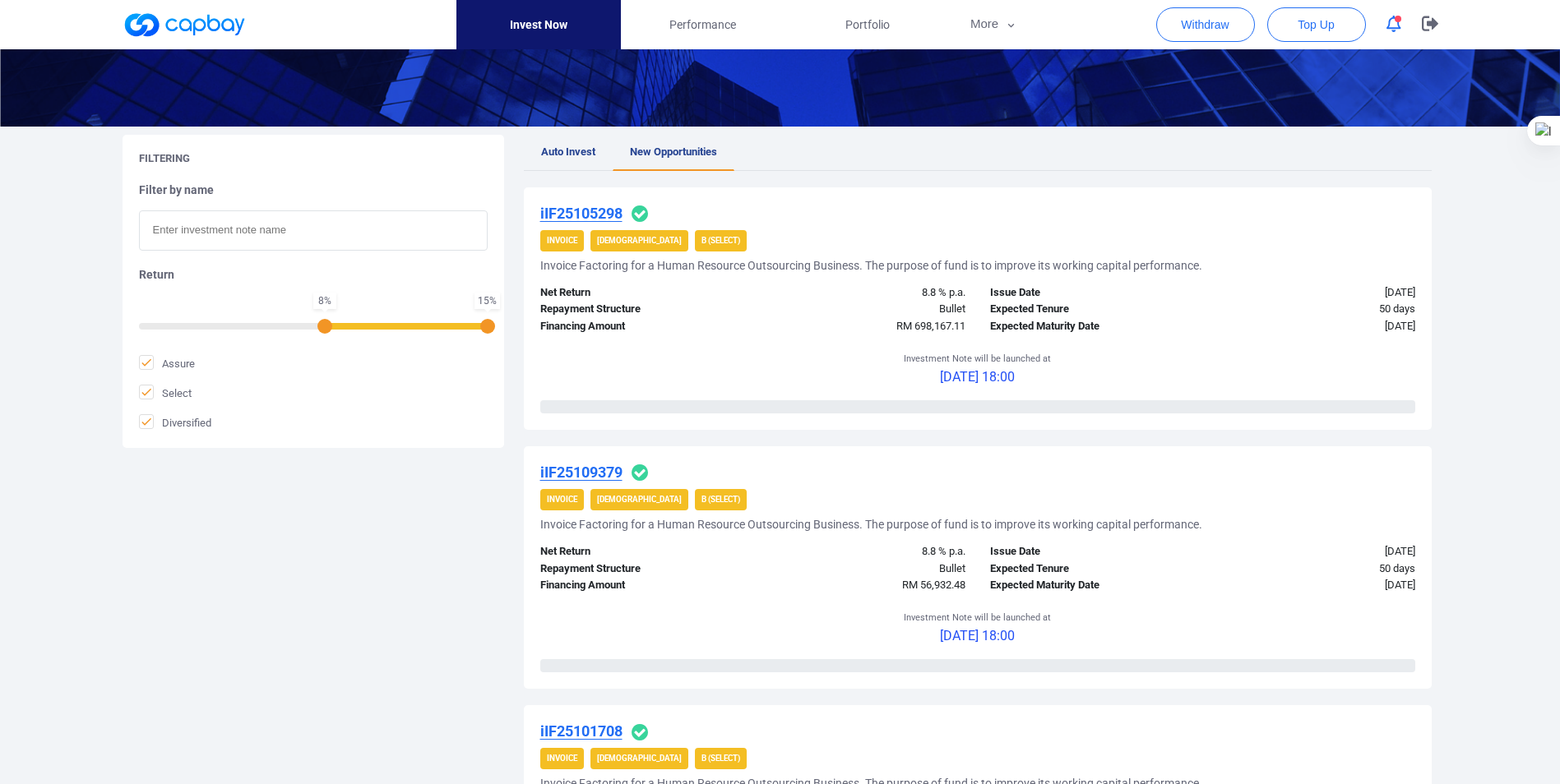
scroll to position [247, 0]
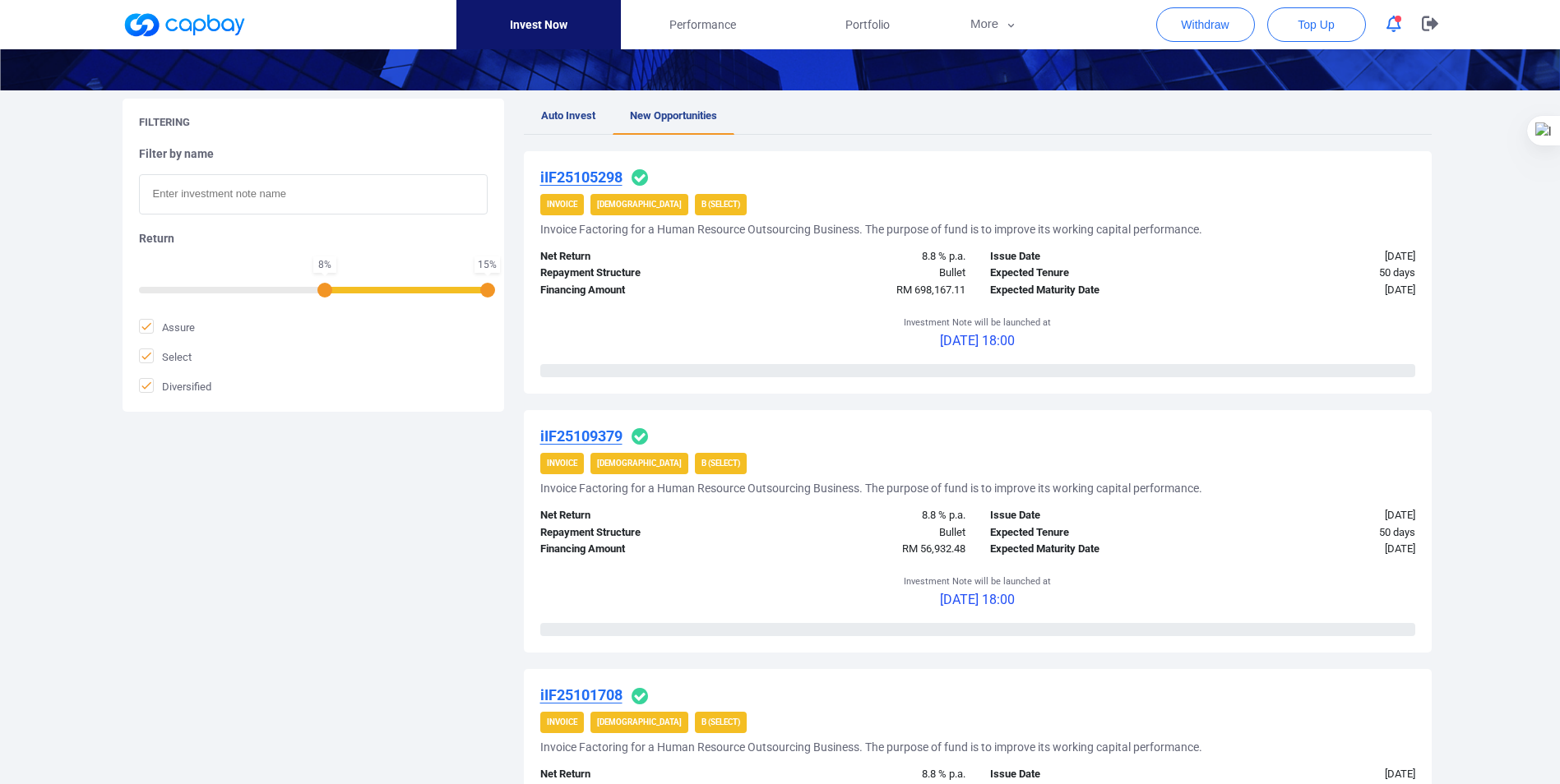
click at [701, 207] on strong "B (Select)" at bounding box center [720, 204] width 39 height 9
click at [575, 172] on u "iIF25105298" at bounding box center [581, 177] width 82 height 17
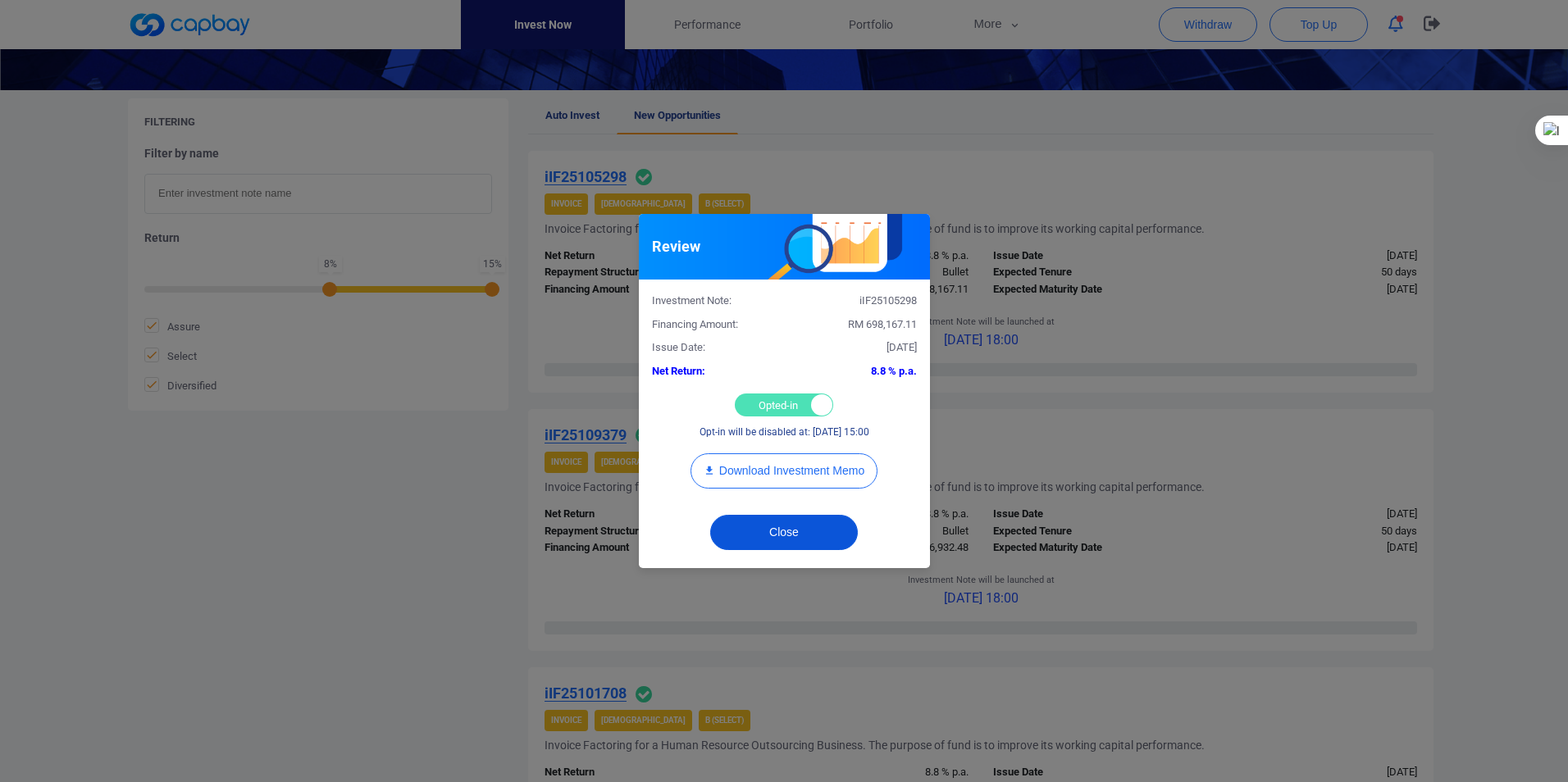
drag, startPoint x: 781, startPoint y: 533, endPoint x: 874, endPoint y: 520, distance: 93.9
click at [781, 533] on button "Close" at bounding box center [784, 533] width 148 height 35
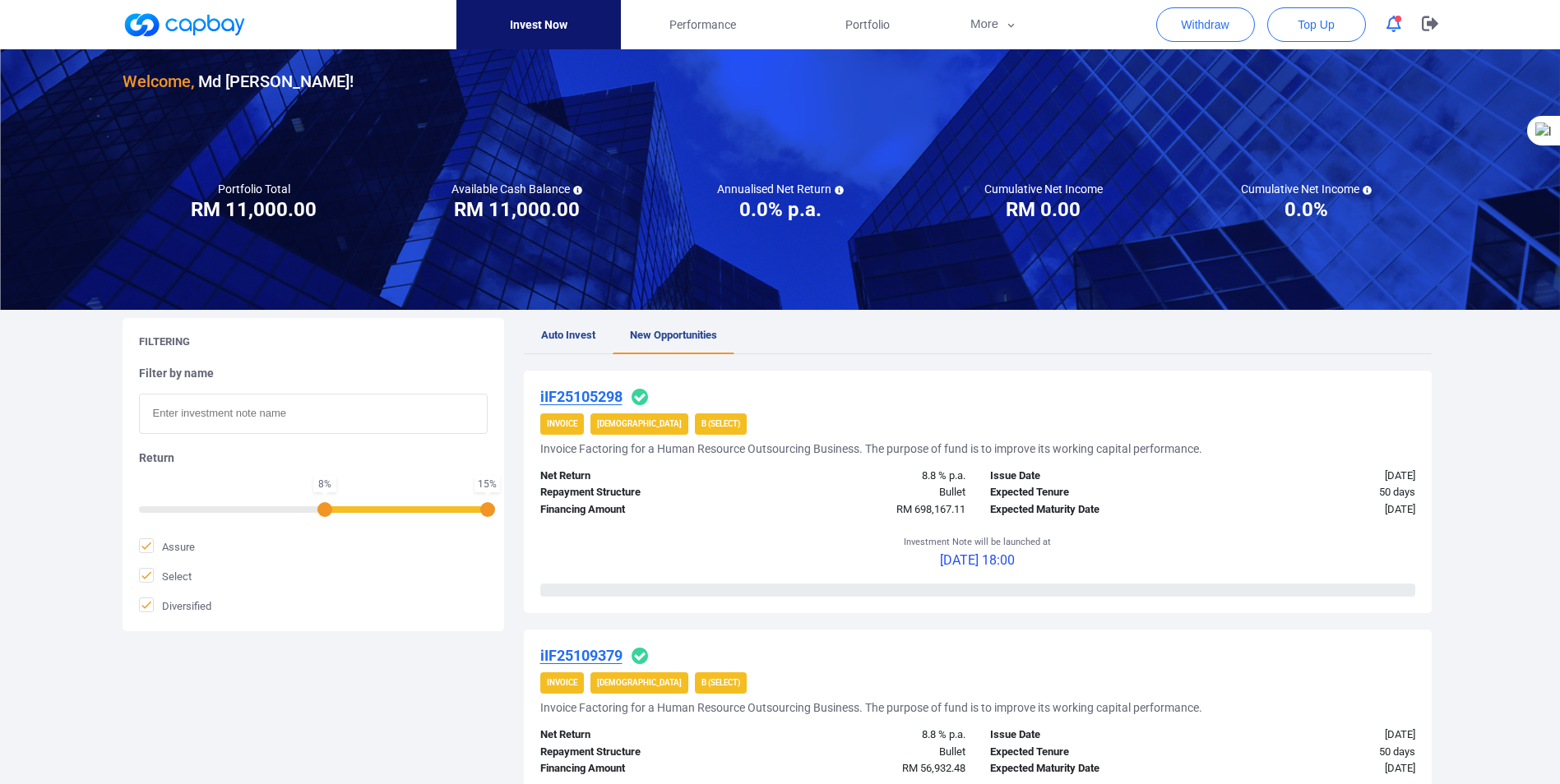
scroll to position [0, 0]
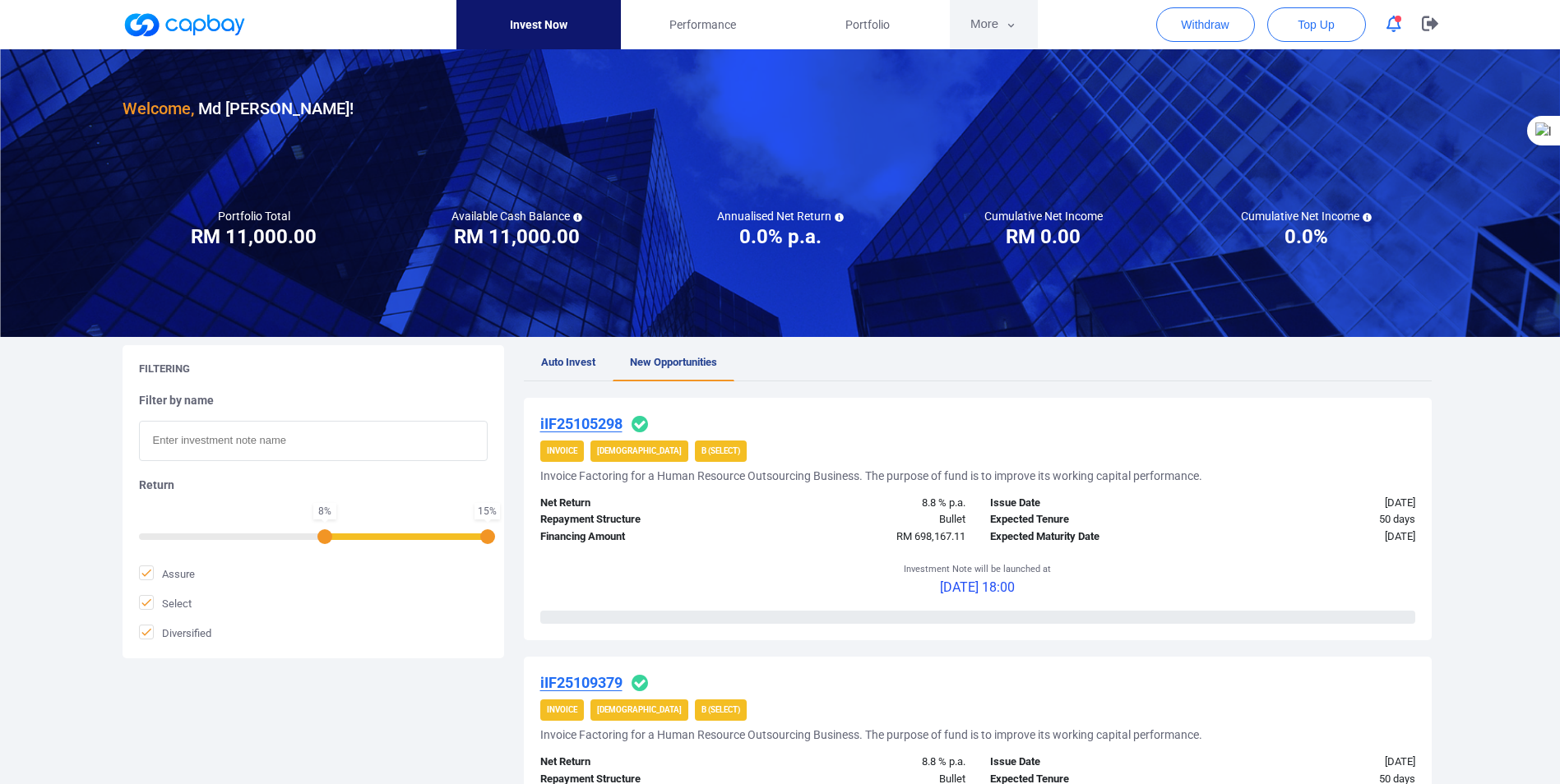
click at [1016, 22] on icon "button" at bounding box center [1011, 25] width 12 height 15
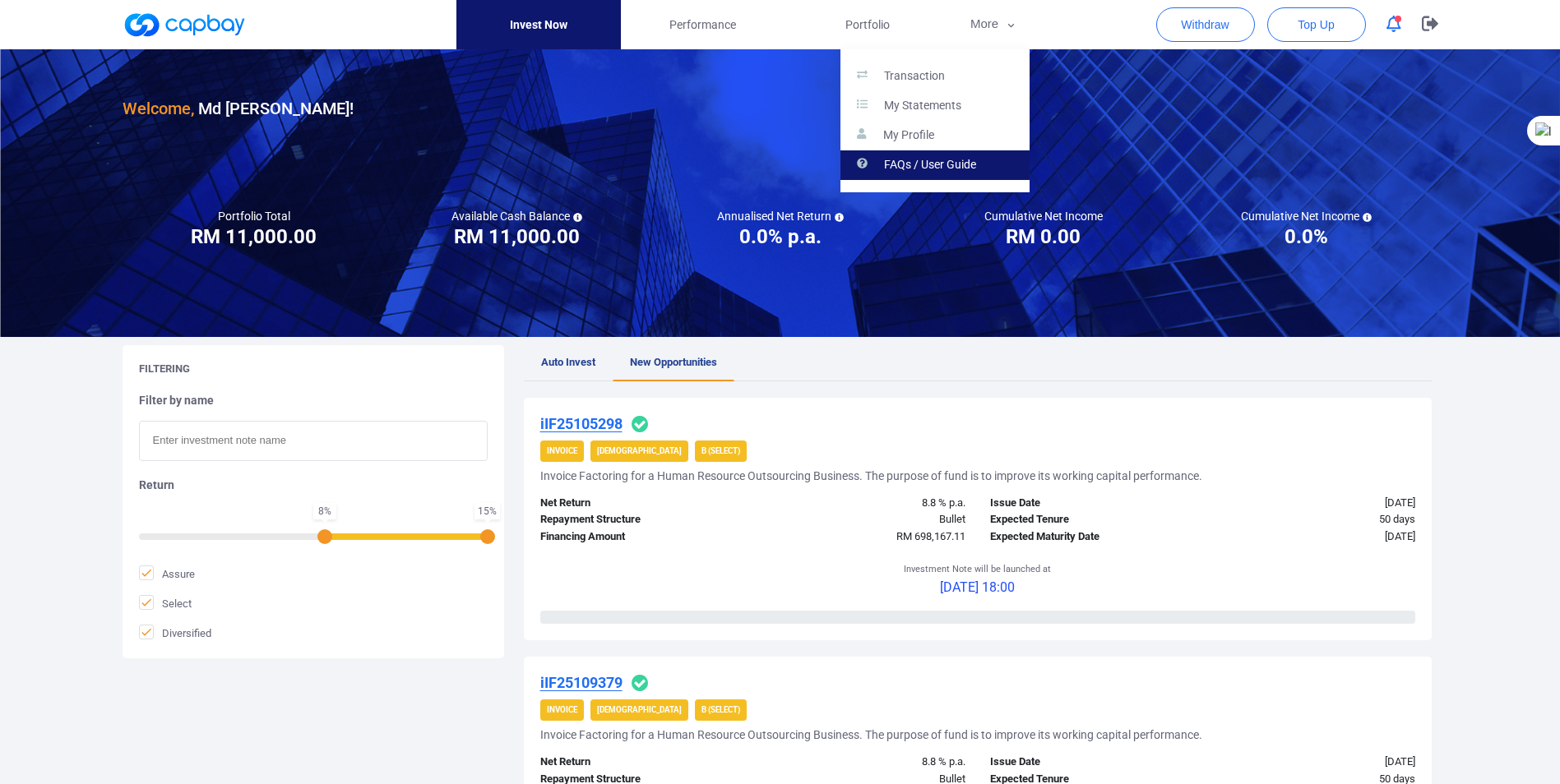
click at [922, 165] on p "FAQs / User Guide" at bounding box center [930, 165] width 92 height 15
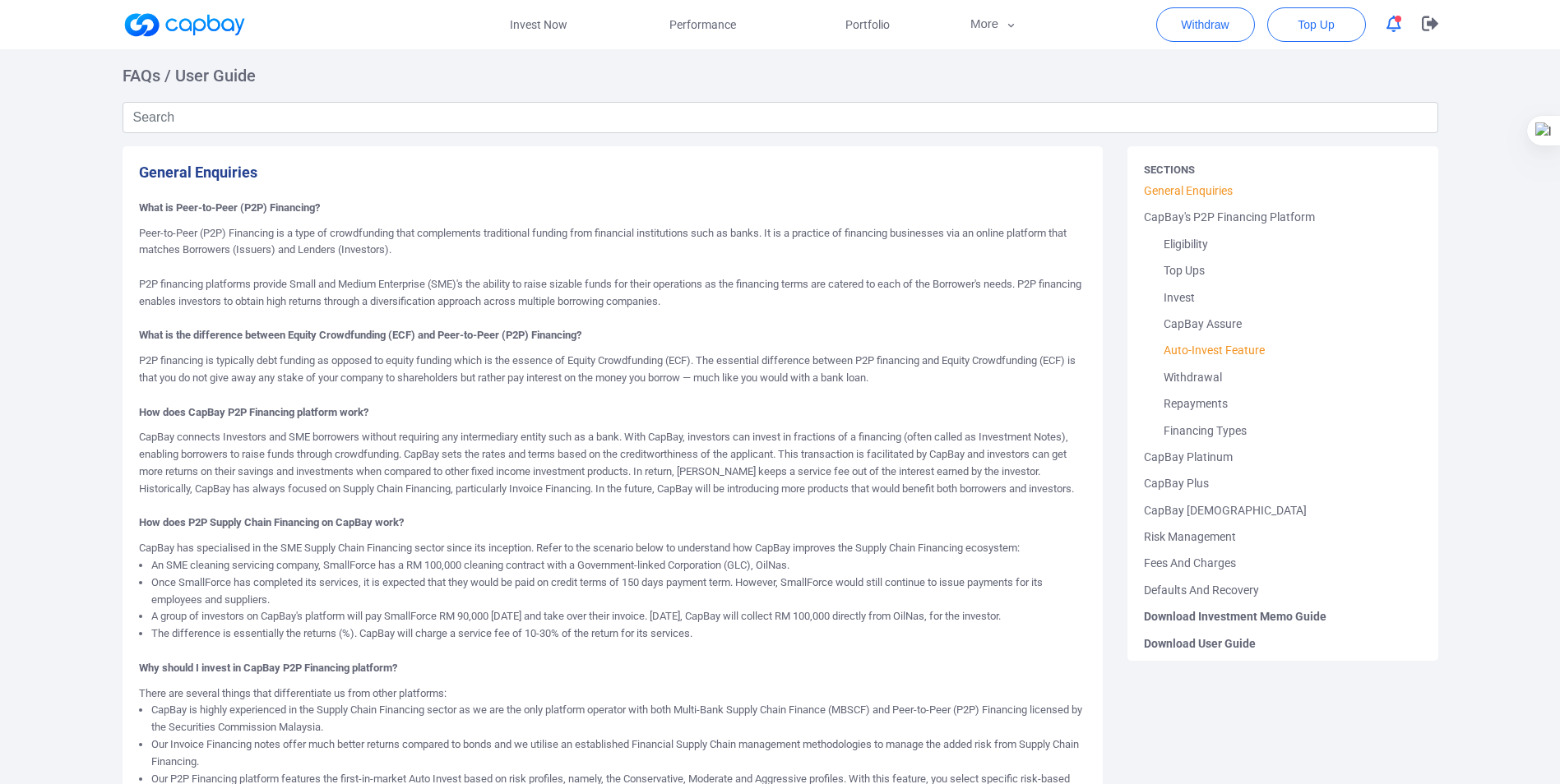
click at [1207, 348] on link "Auto-Invest Feature" at bounding box center [1283, 350] width 278 height 26
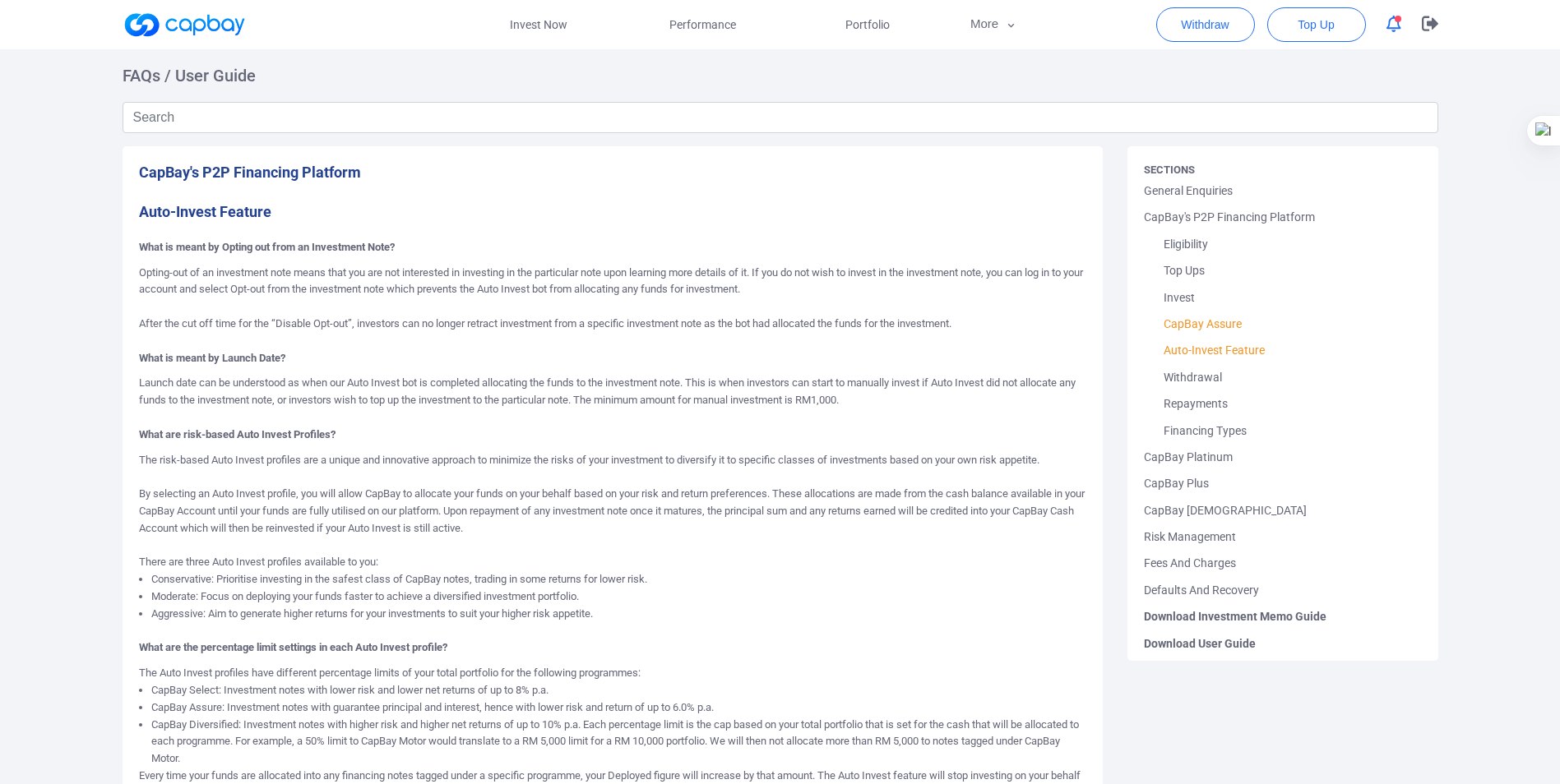
click at [1201, 322] on link "CapBay Assure" at bounding box center [1283, 323] width 278 height 26
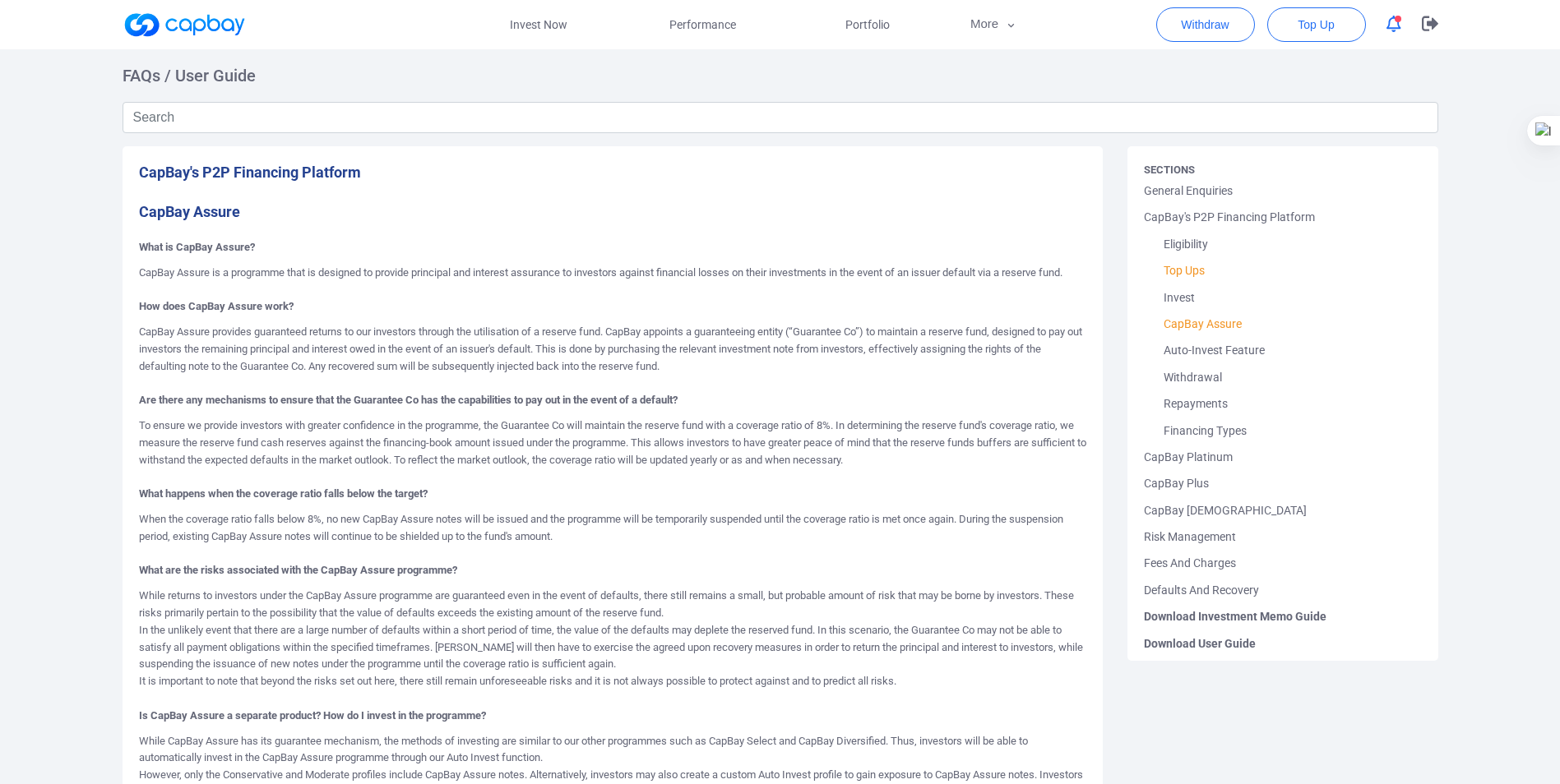
click at [1209, 269] on link "Top Ups" at bounding box center [1283, 270] width 278 height 26
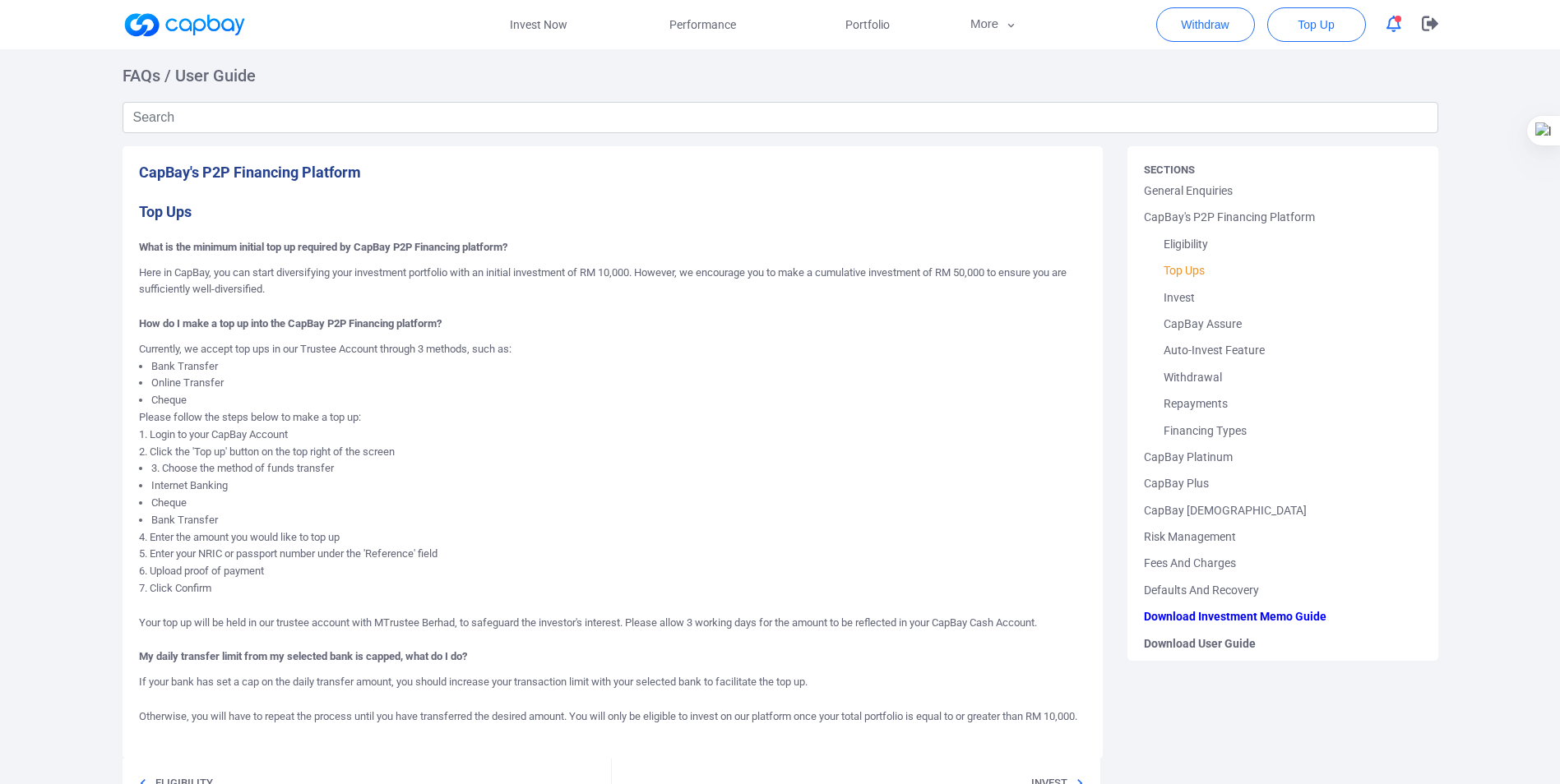
click at [1196, 614] on span "Download Investment Memo Guide" at bounding box center [1283, 617] width 278 height 26
click at [1200, 644] on span "Download User Guide" at bounding box center [1283, 643] width 278 height 26
click at [534, 20] on link "Invest Now" at bounding box center [538, 24] width 165 height 49
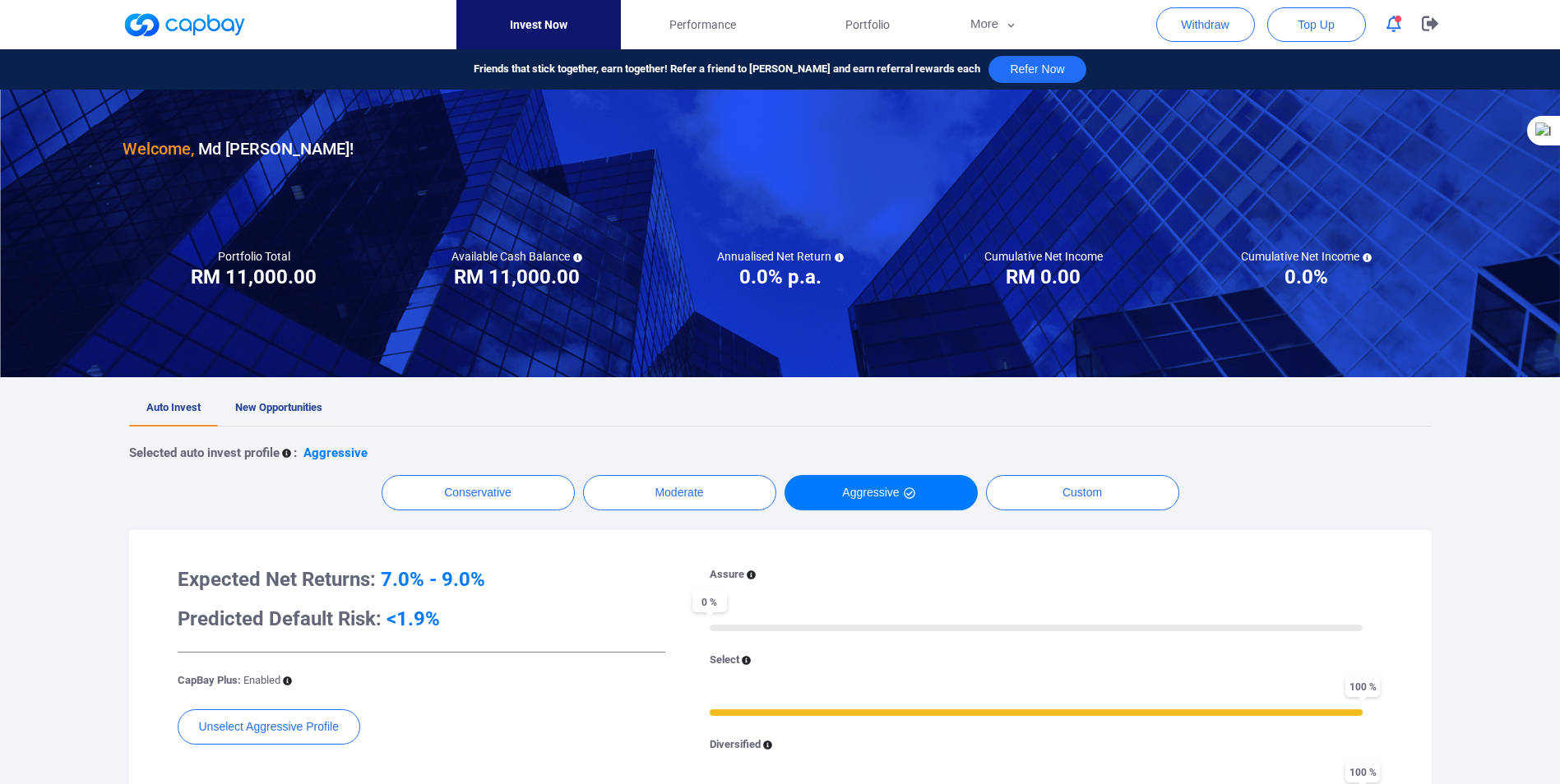
click at [289, 408] on span "New Opportunities" at bounding box center [279, 407] width 87 height 12
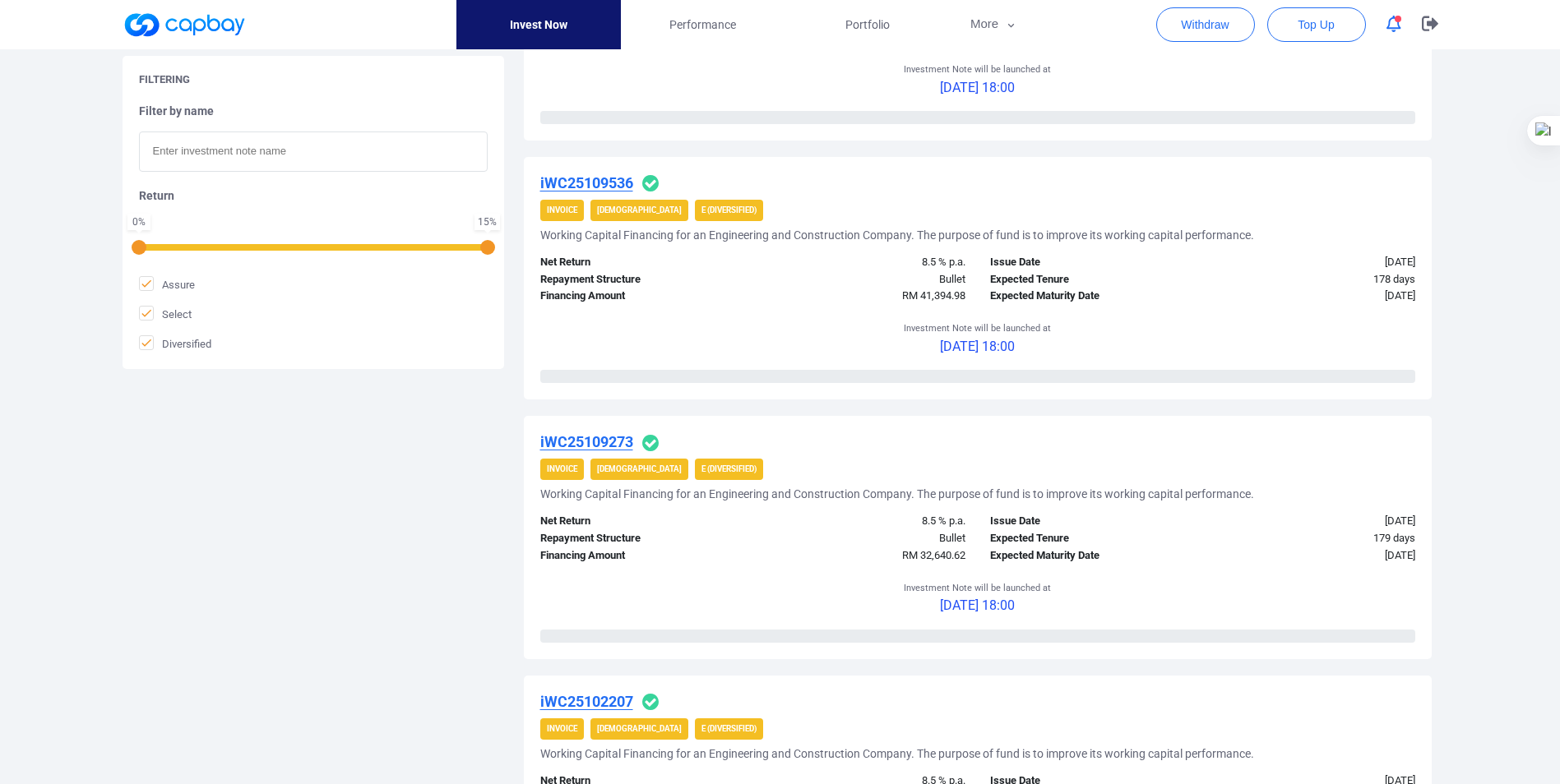
scroll to position [2137, 0]
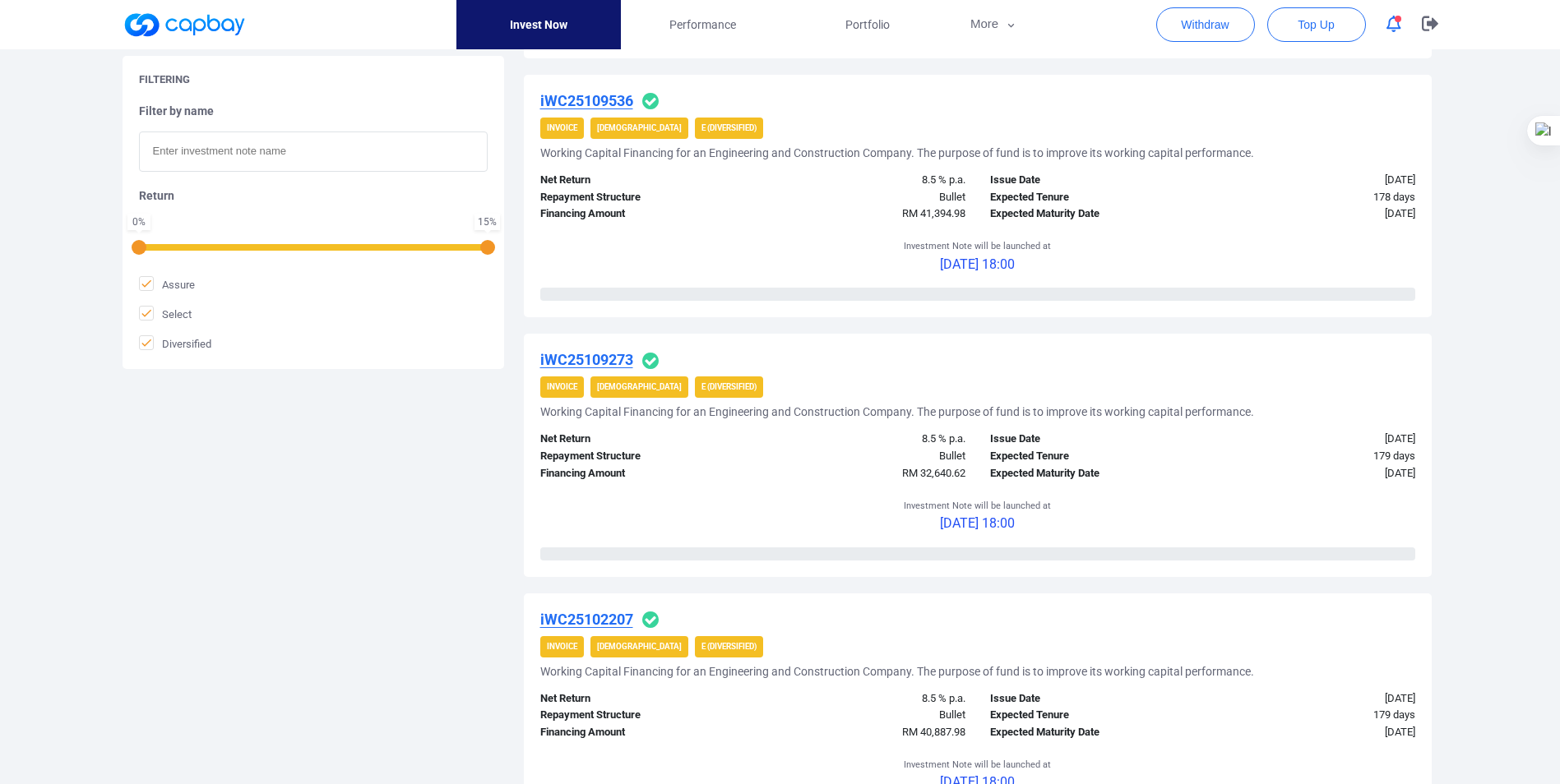
click at [576, 618] on u "iWC25102207" at bounding box center [587, 619] width 93 height 17
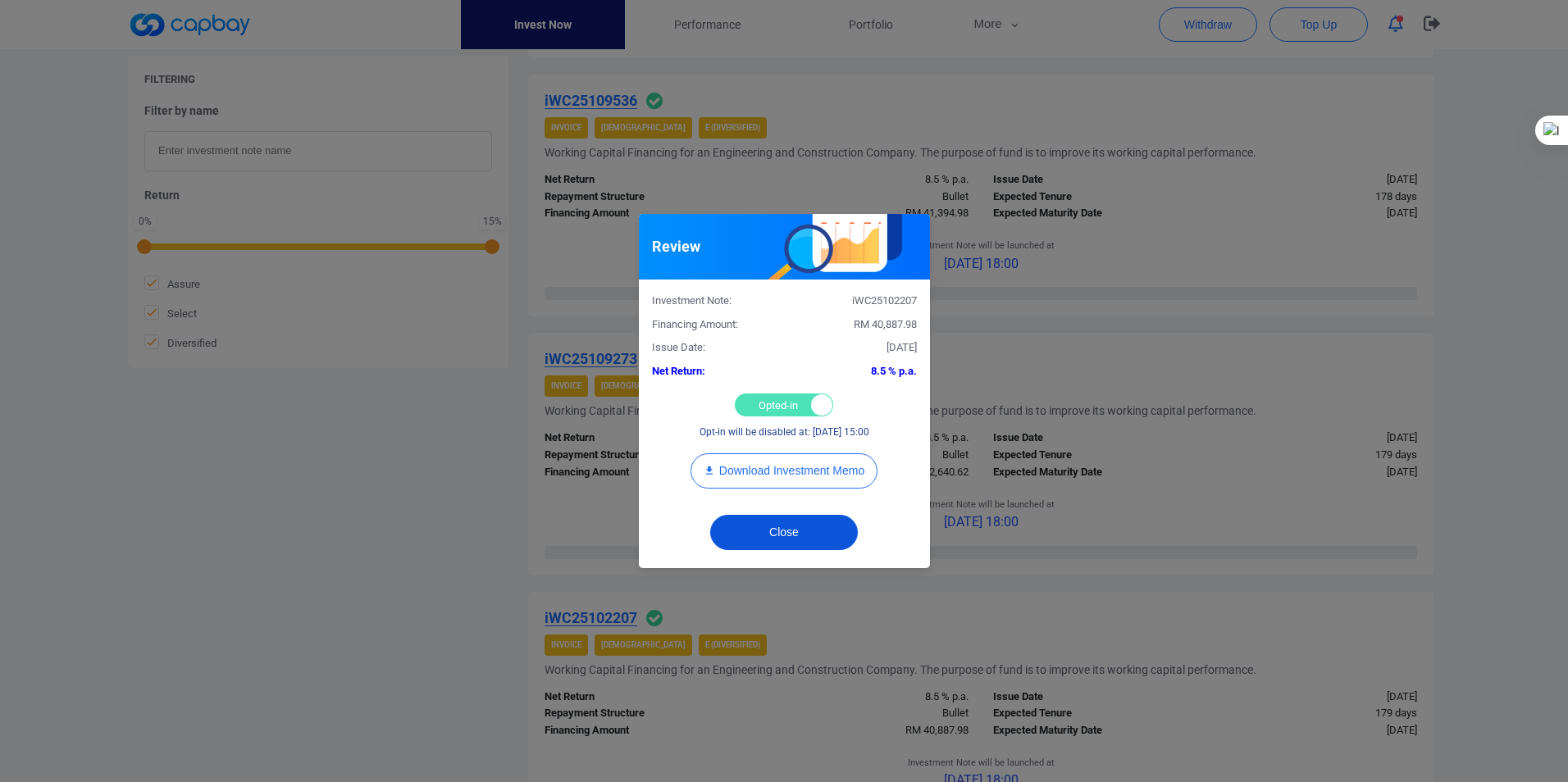
click at [772, 534] on button "Close" at bounding box center [784, 533] width 148 height 35
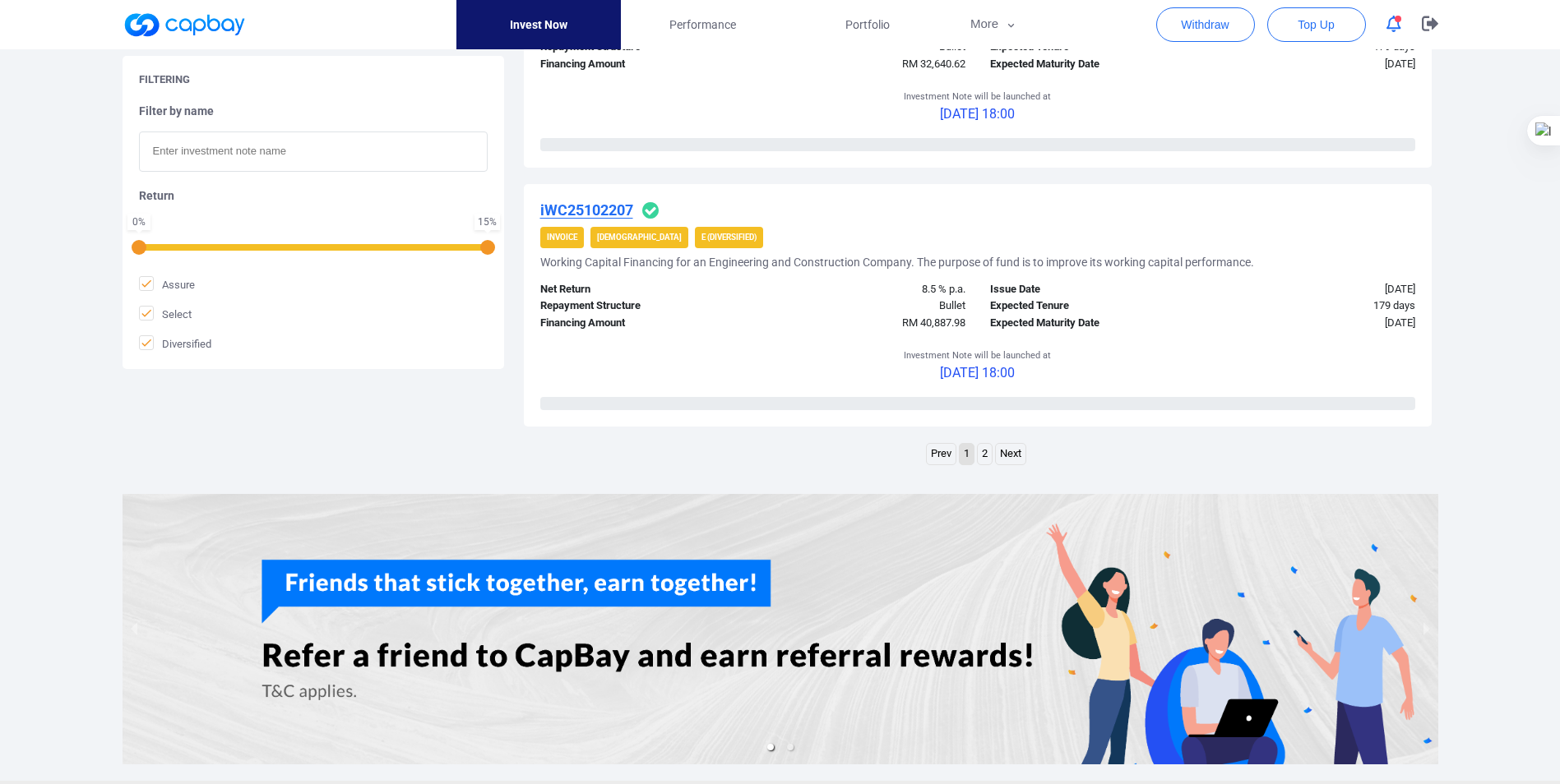
scroll to position [2625, 0]
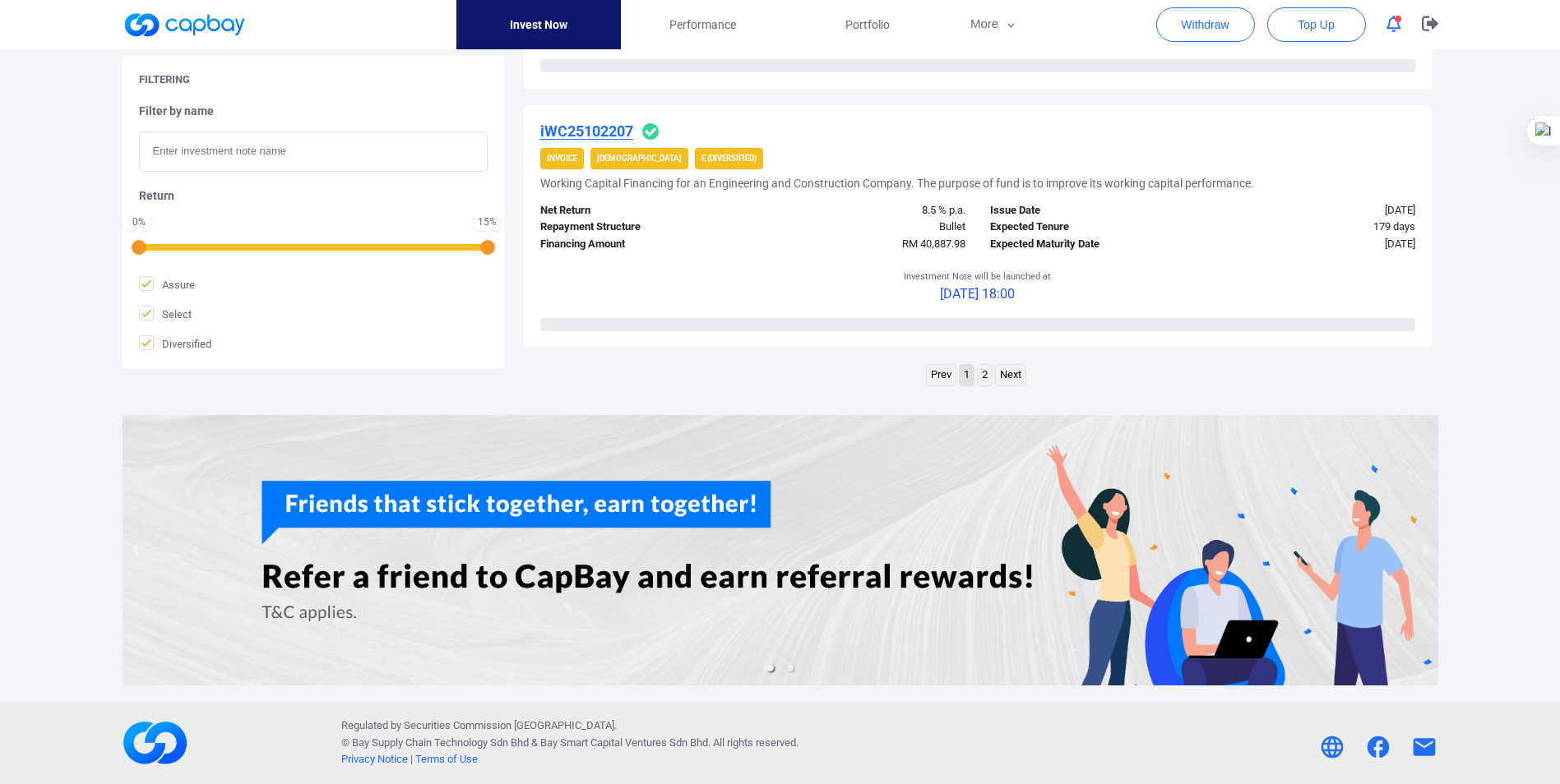
click at [1016, 373] on link "Next" at bounding box center [1010, 375] width 29 height 21
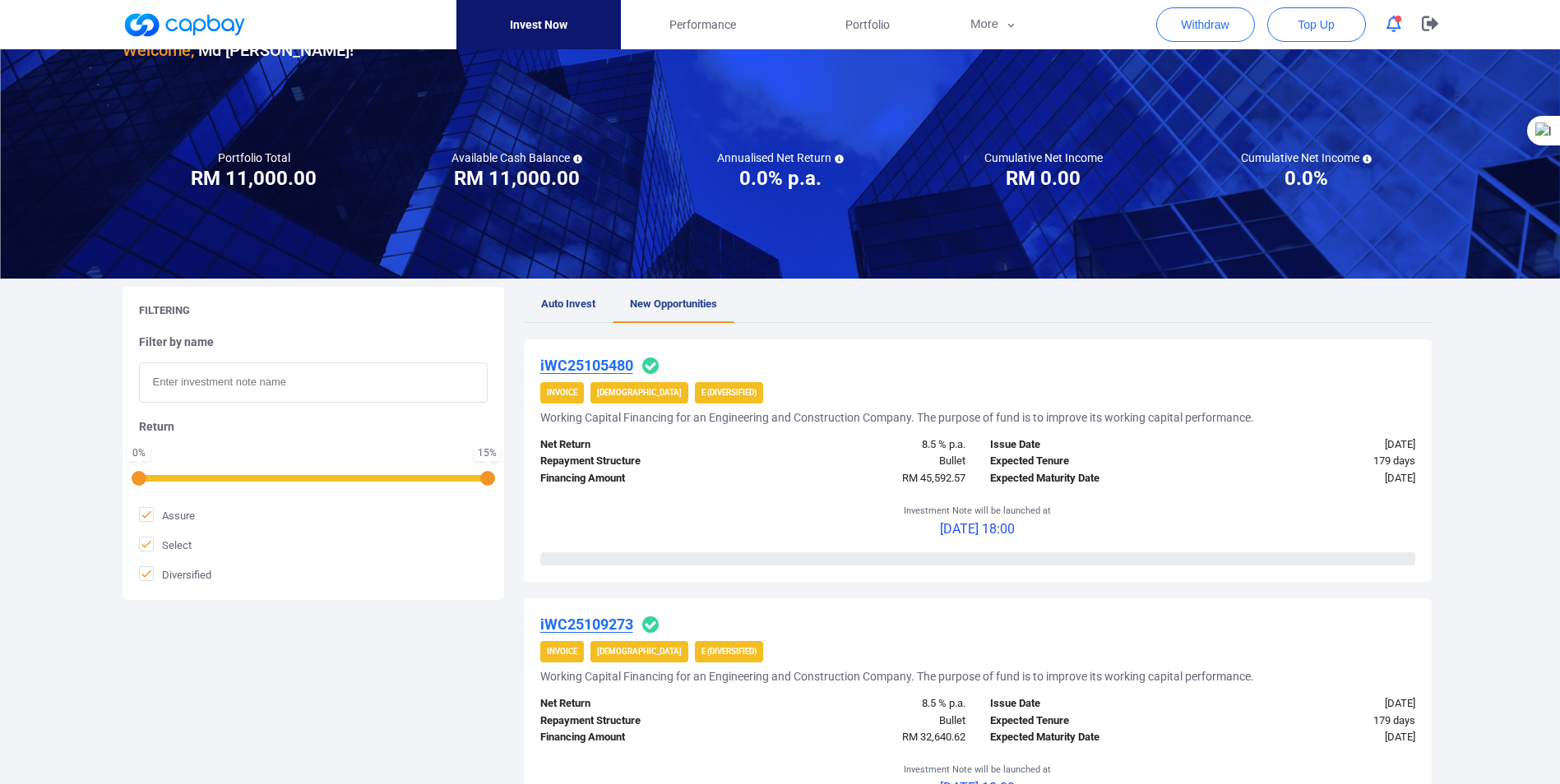
scroll to position [0, 0]
